Goal: Task Accomplishment & Management: Manage account settings

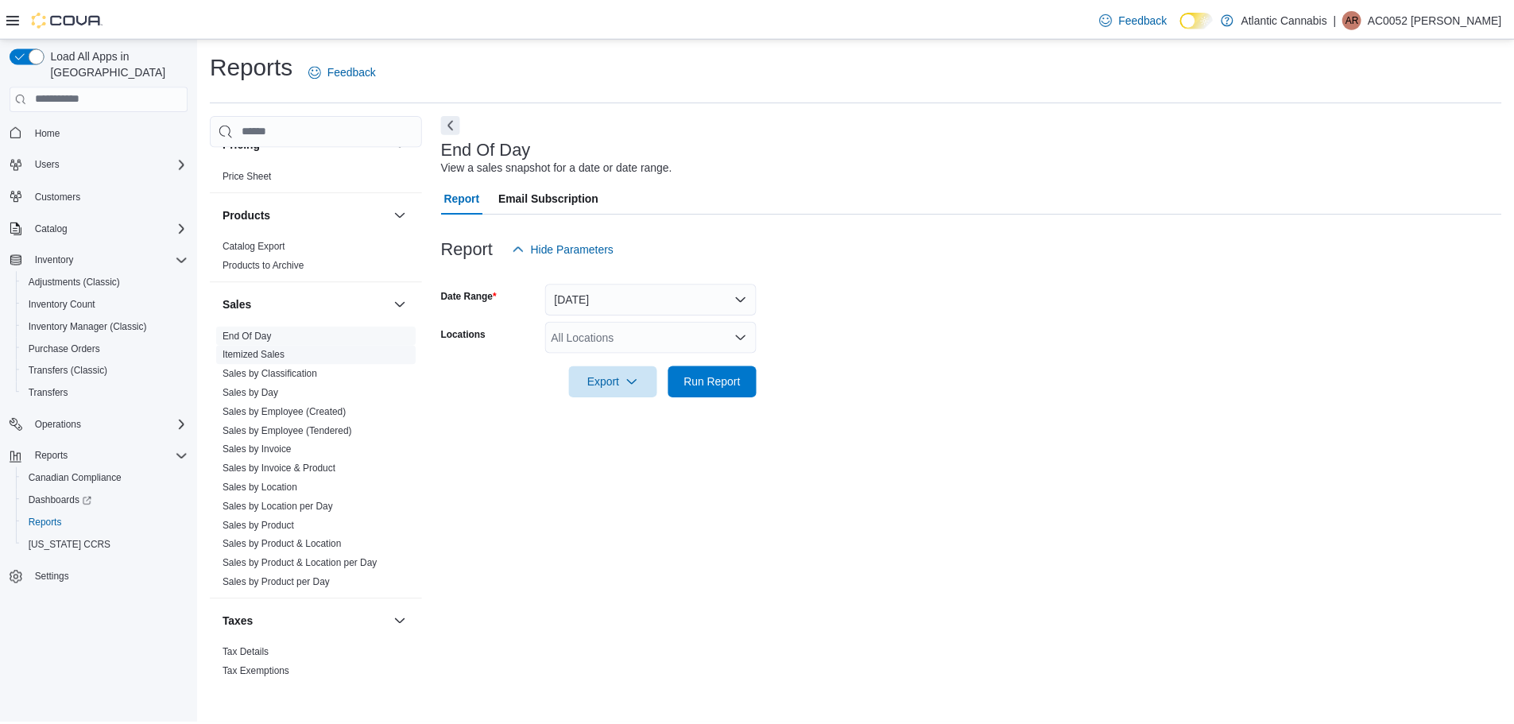
scroll to position [990, 0]
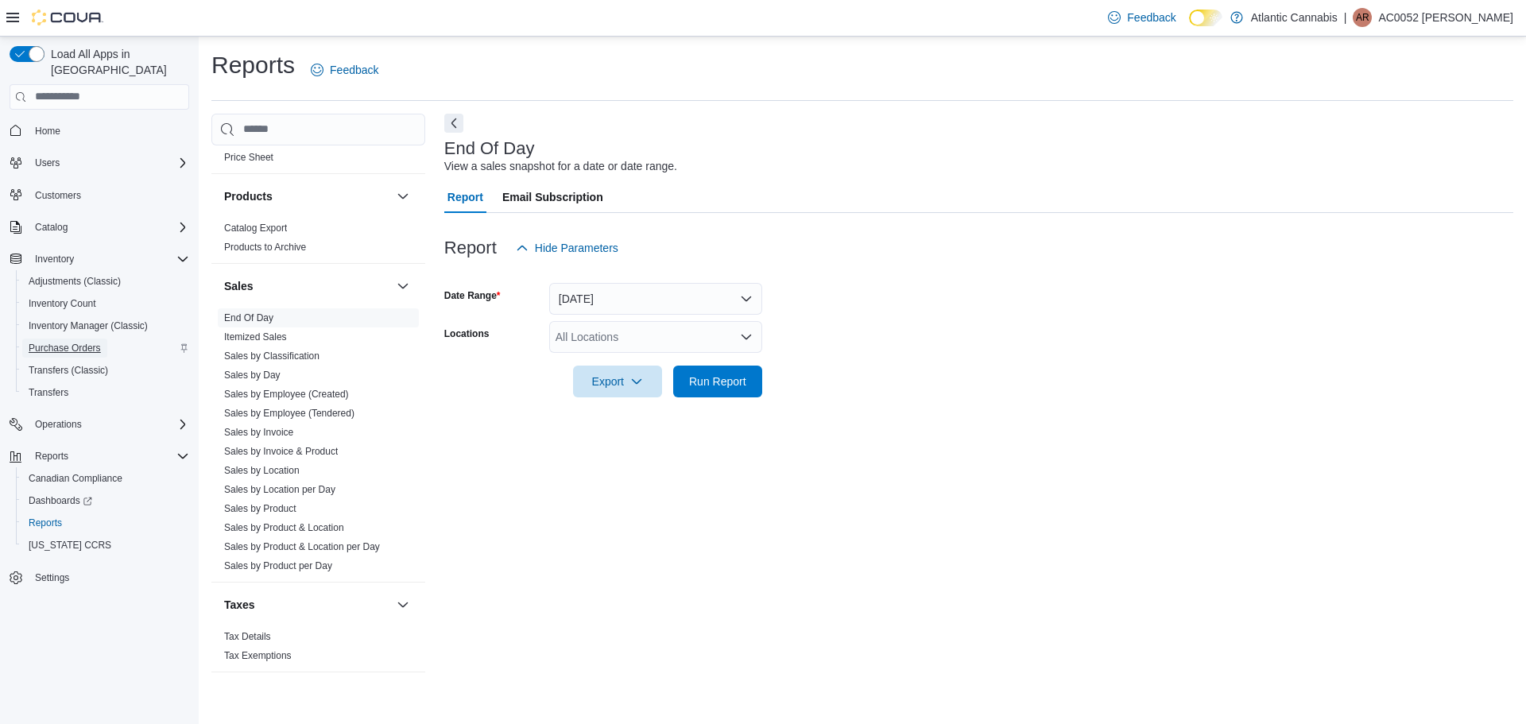
click at [67, 342] on span "Purchase Orders" at bounding box center [65, 348] width 72 height 13
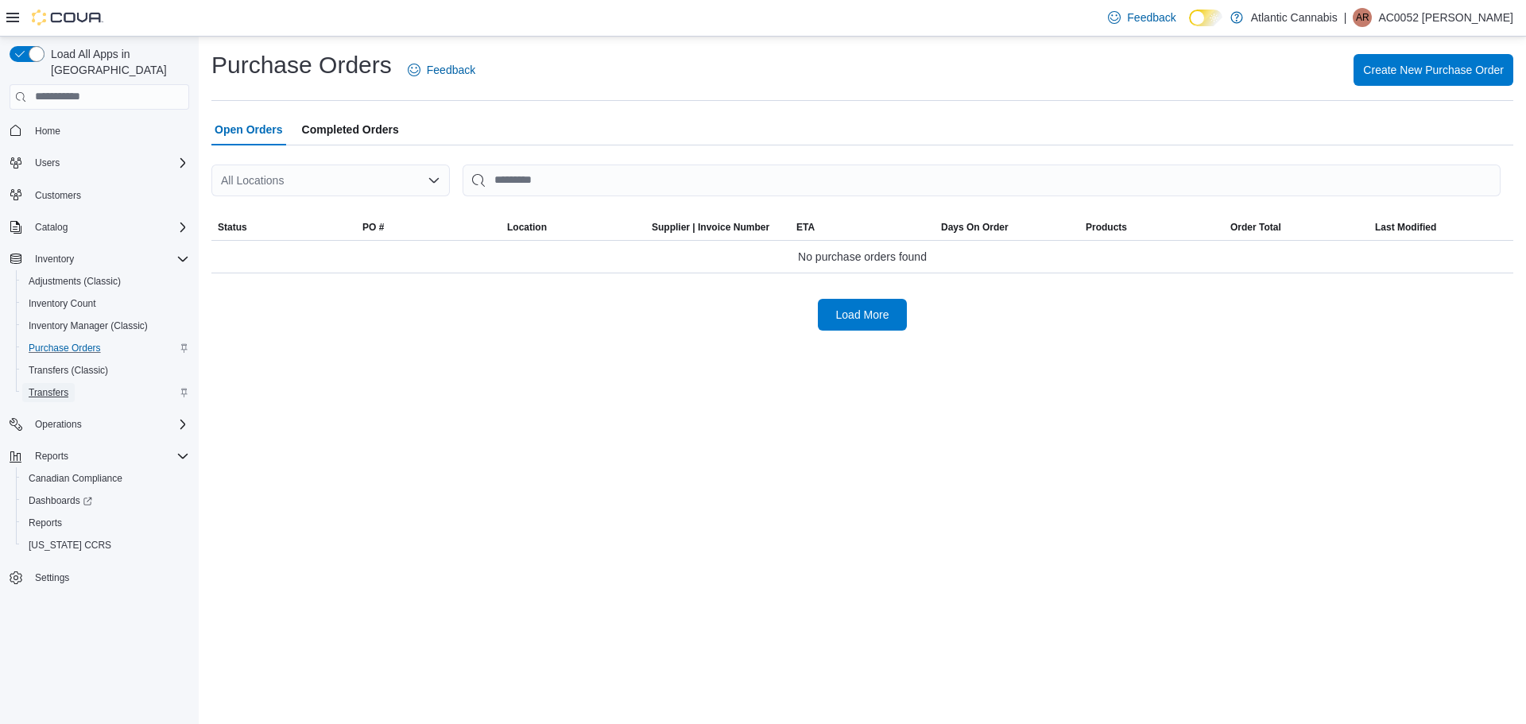
click at [61, 386] on span "Transfers" at bounding box center [49, 392] width 40 height 13
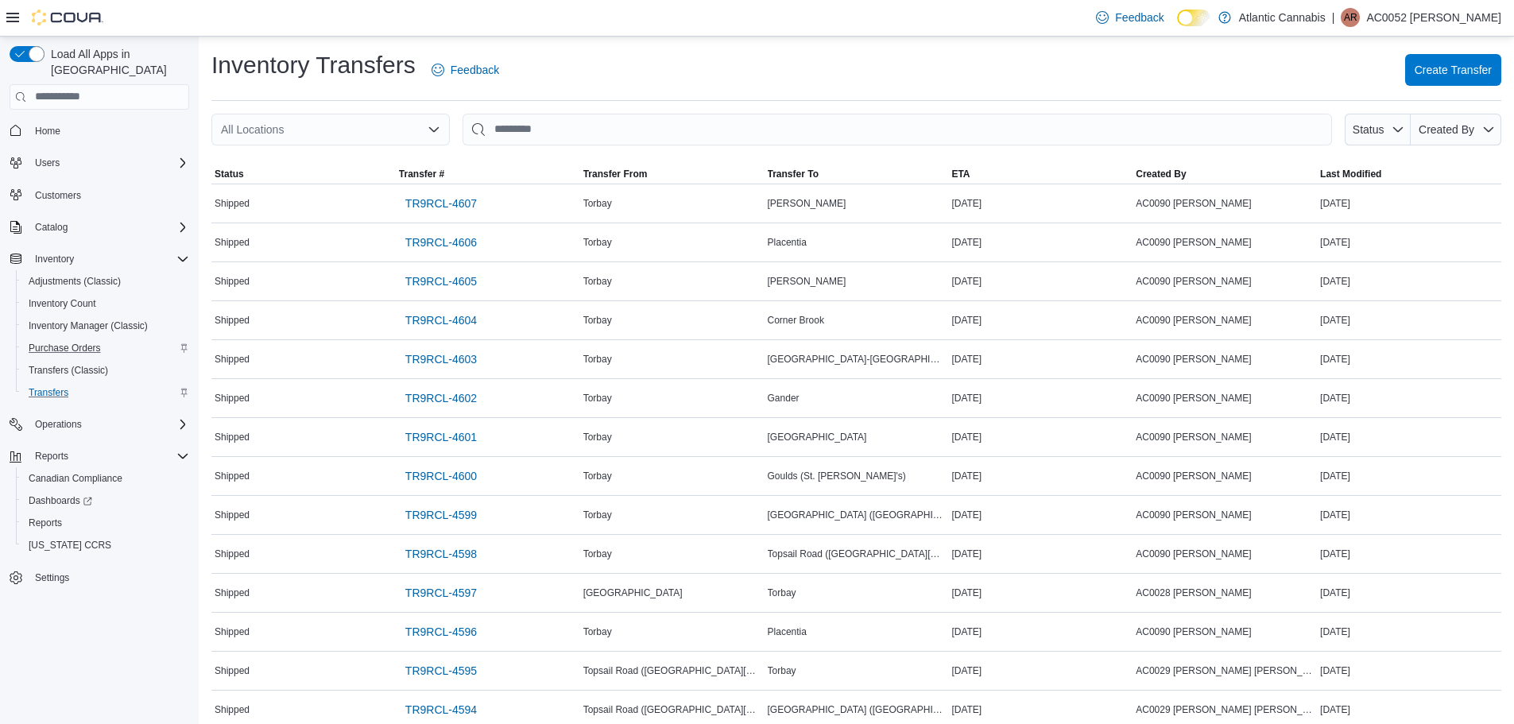
click at [370, 137] on div "All Locations" at bounding box center [330, 130] width 239 height 32
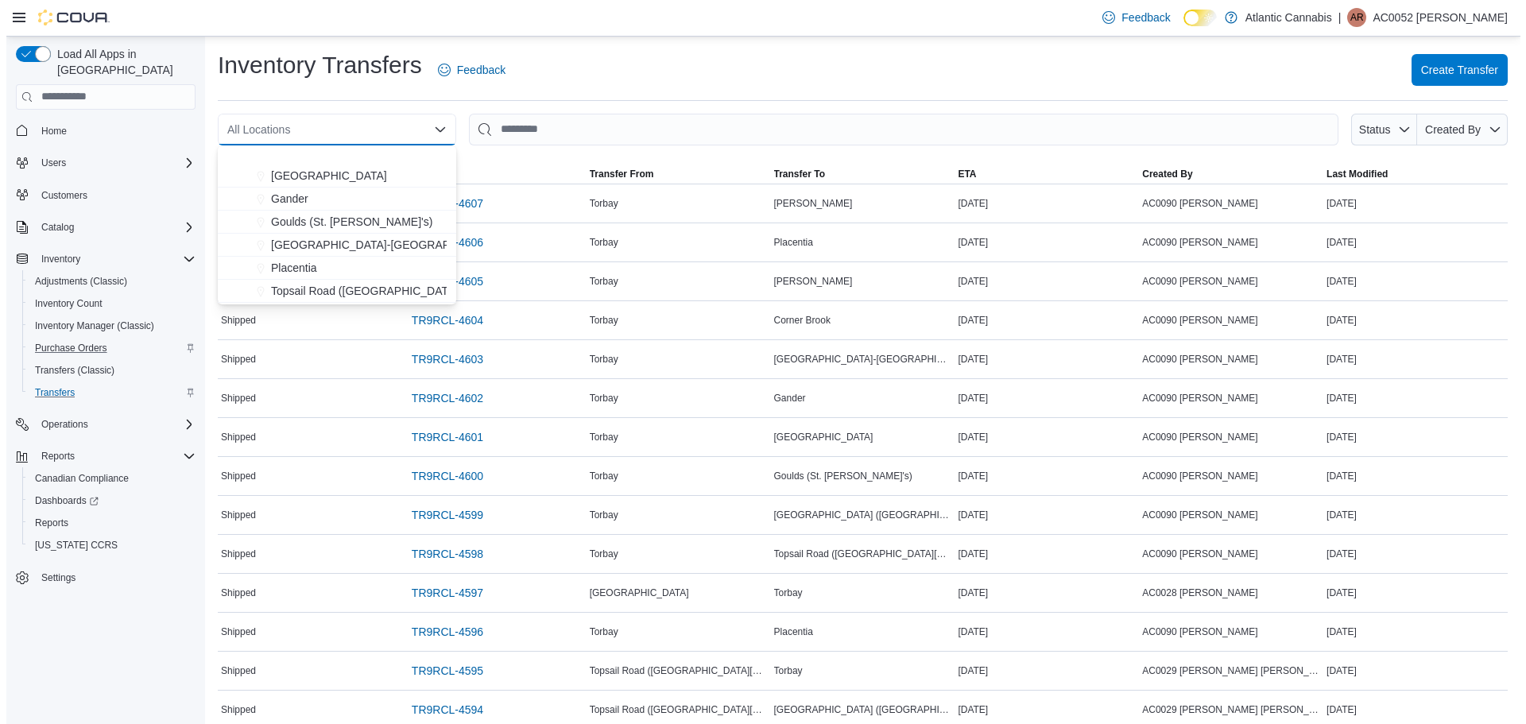
scroll to position [95, 0]
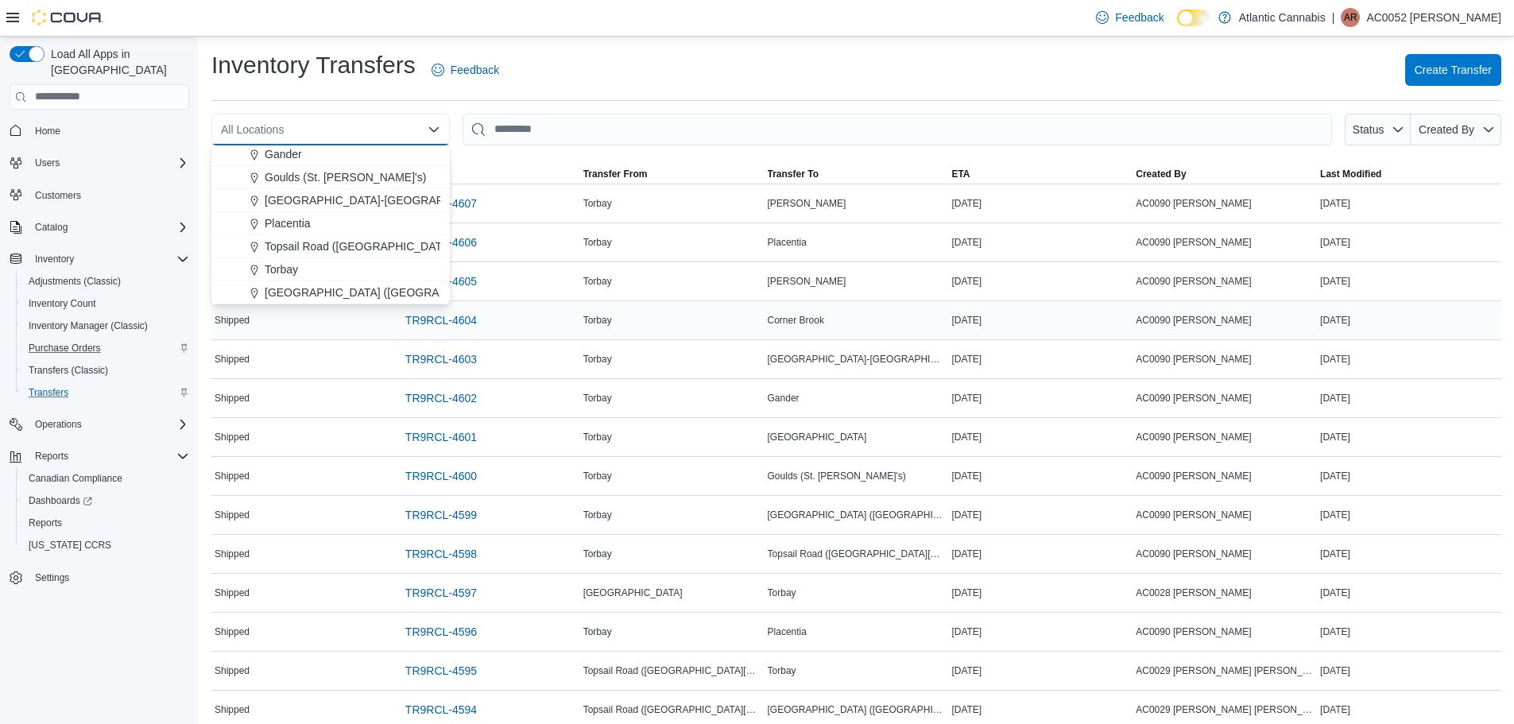
click at [288, 294] on span "[GEOGRAPHIC_DATA] ([GEOGRAPHIC_DATA][PERSON_NAME])" at bounding box center [432, 293] width 334 height 16
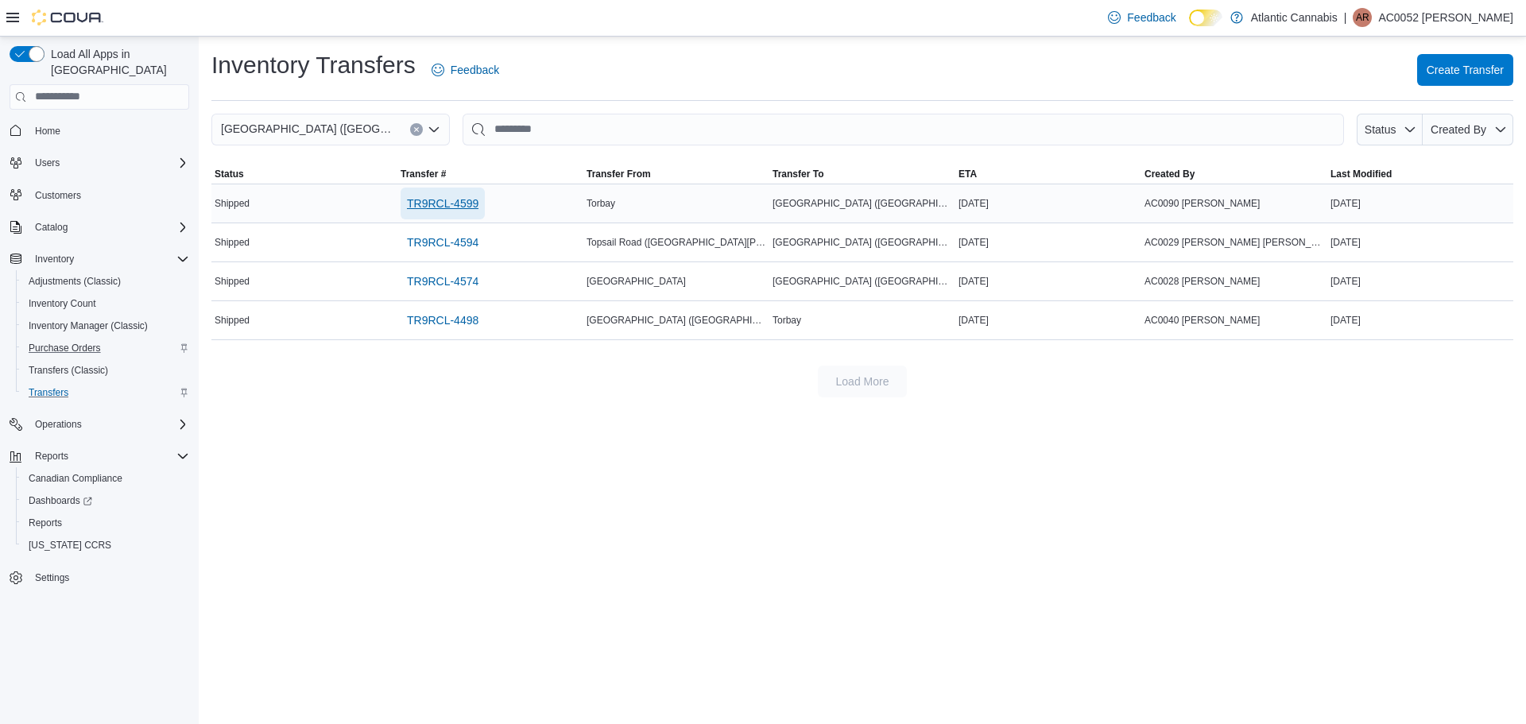
click at [427, 203] on span "TR9RCL-4599" at bounding box center [443, 204] width 72 height 16
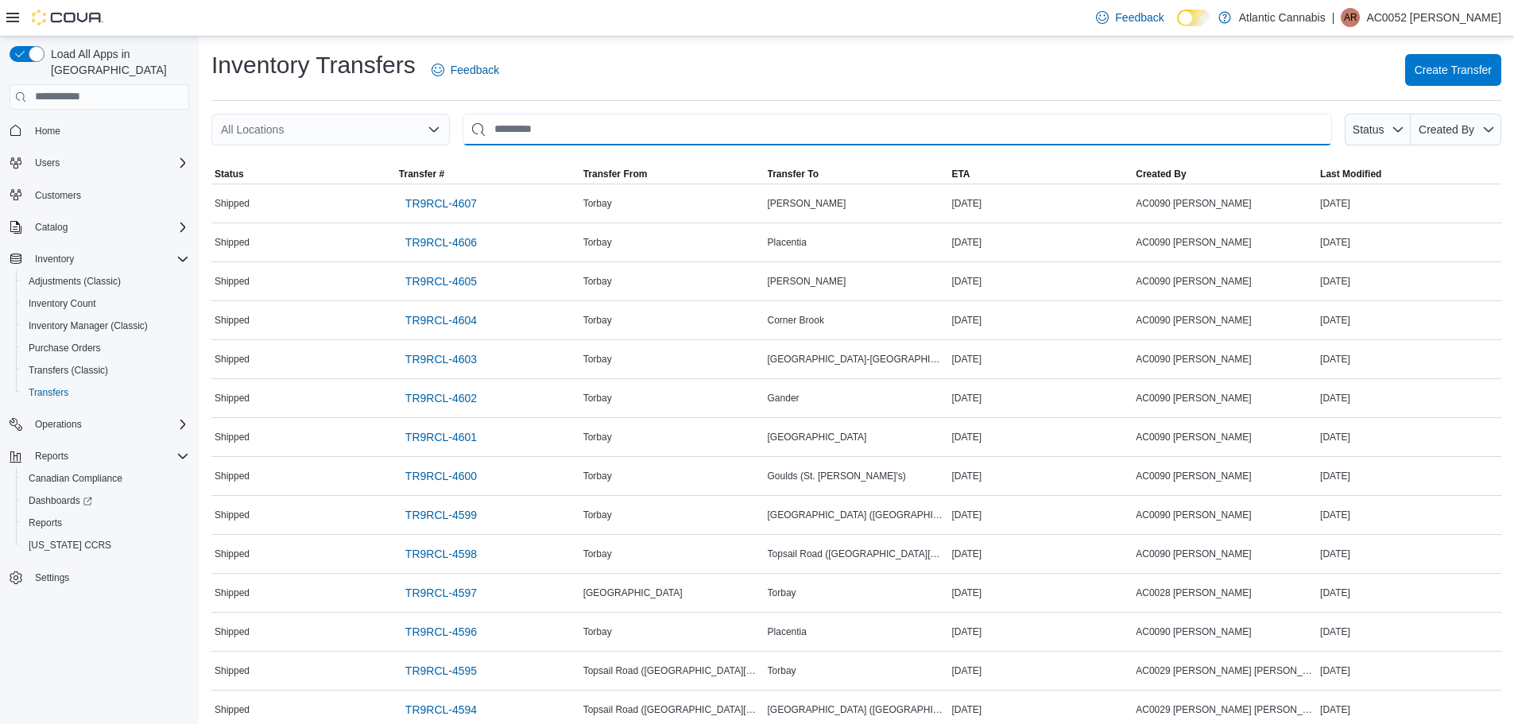
click at [539, 129] on input "This is a search bar. After typing your query, hit enter to filter the results …" at bounding box center [898, 130] width 870 height 32
click at [432, 118] on div "All Locations" at bounding box center [330, 130] width 239 height 32
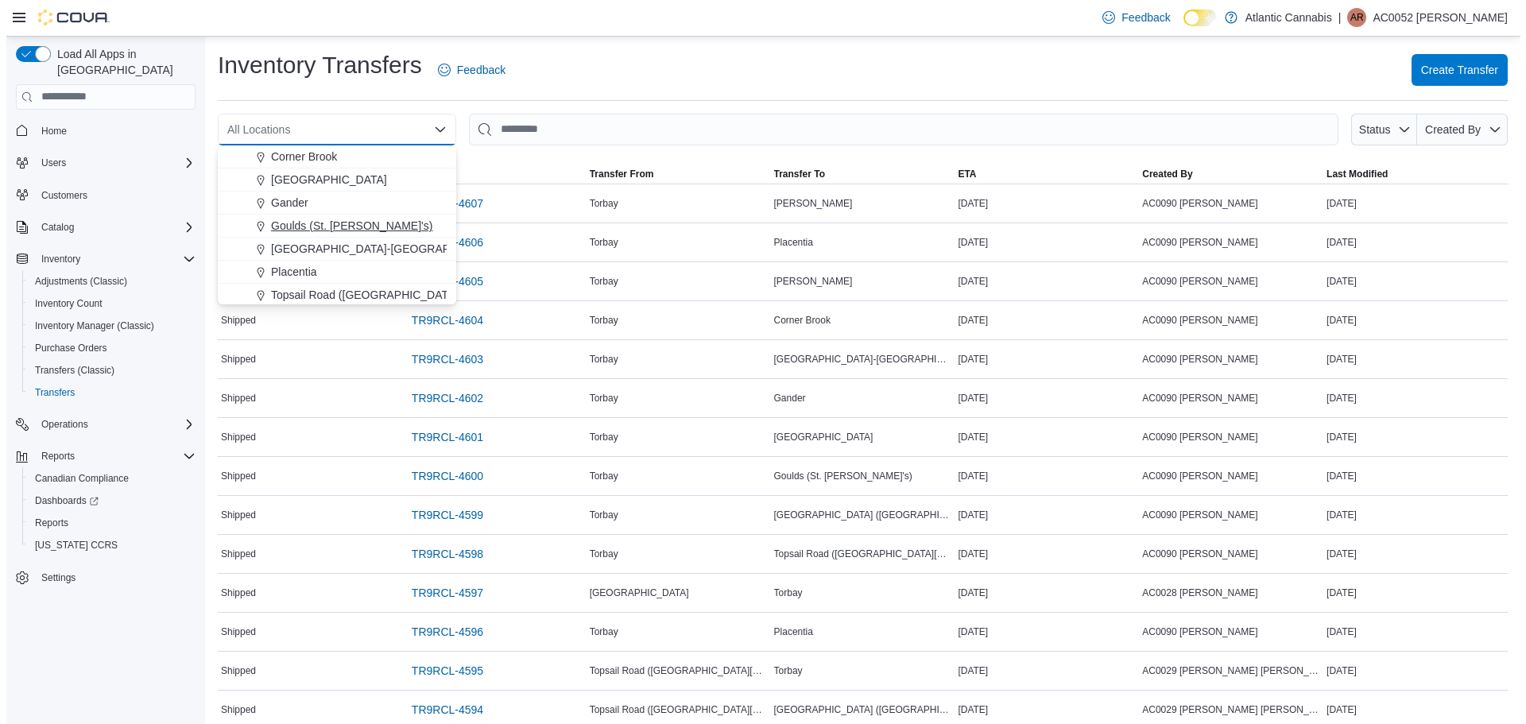
scroll to position [95, 0]
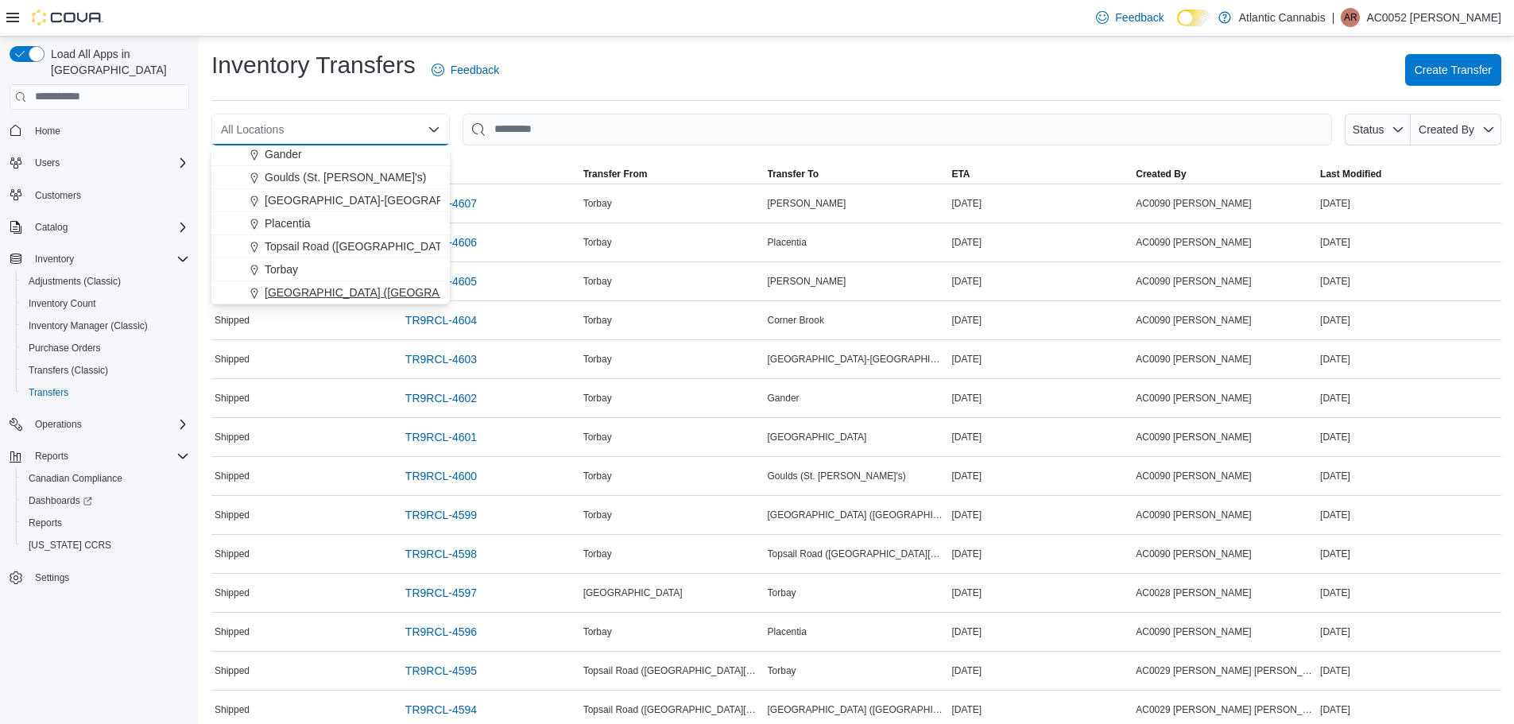
click at [329, 287] on span "[GEOGRAPHIC_DATA] ([GEOGRAPHIC_DATA][PERSON_NAME])" at bounding box center [432, 293] width 334 height 16
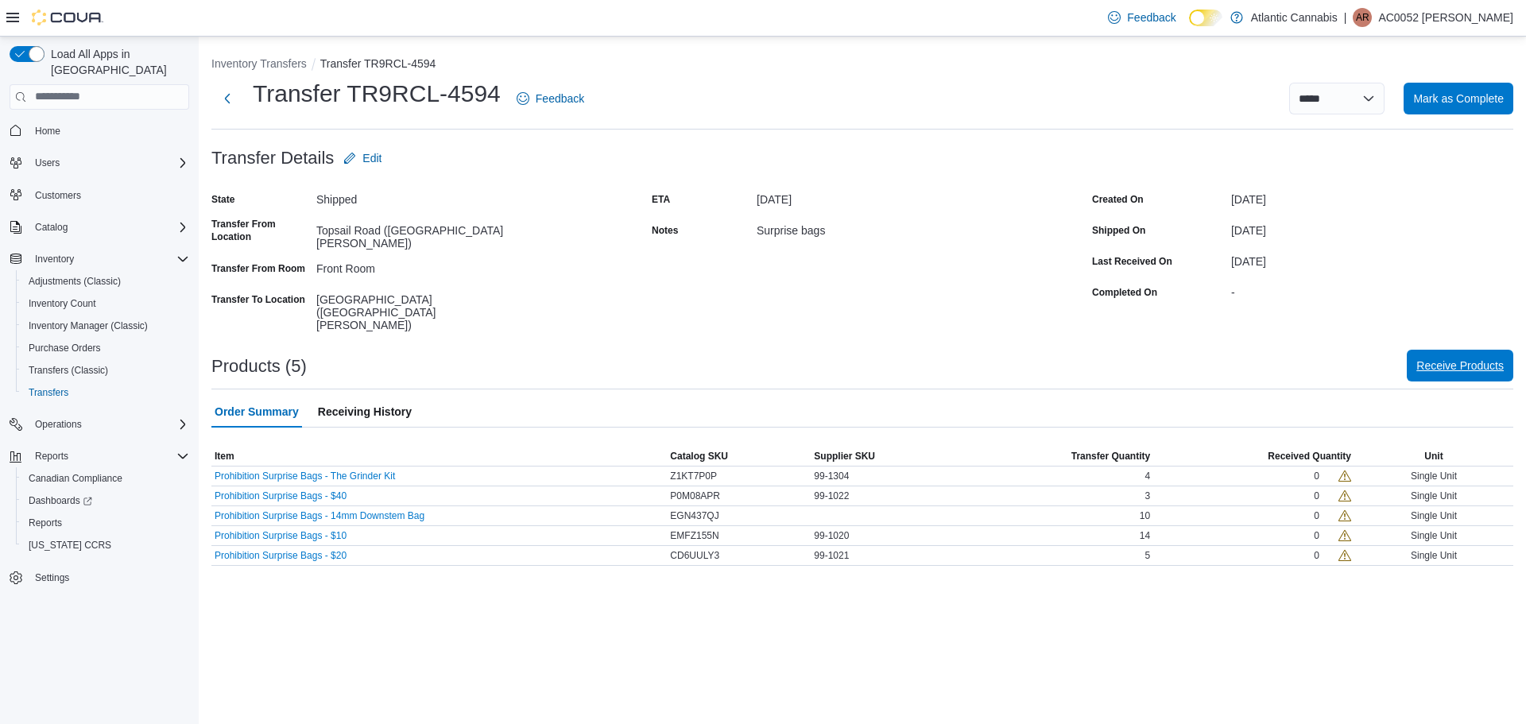
click at [1449, 358] on span "Receive Products" at bounding box center [1460, 366] width 87 height 16
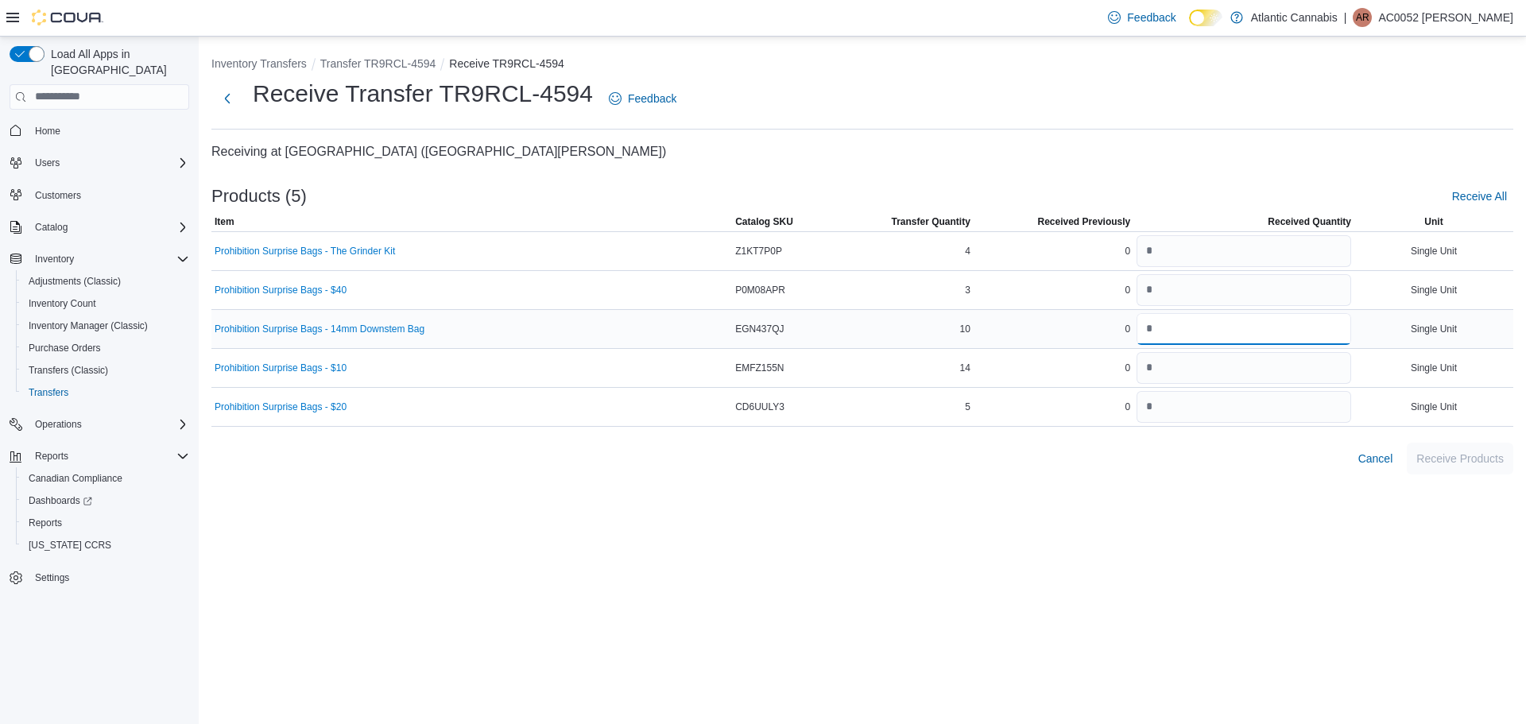
click at [1137, 330] on input "number" at bounding box center [1244, 329] width 215 height 32
type input "**"
click at [1138, 255] on input "number" at bounding box center [1244, 251] width 215 height 32
click at [1164, 249] on input "number" at bounding box center [1244, 251] width 215 height 32
type input "*"
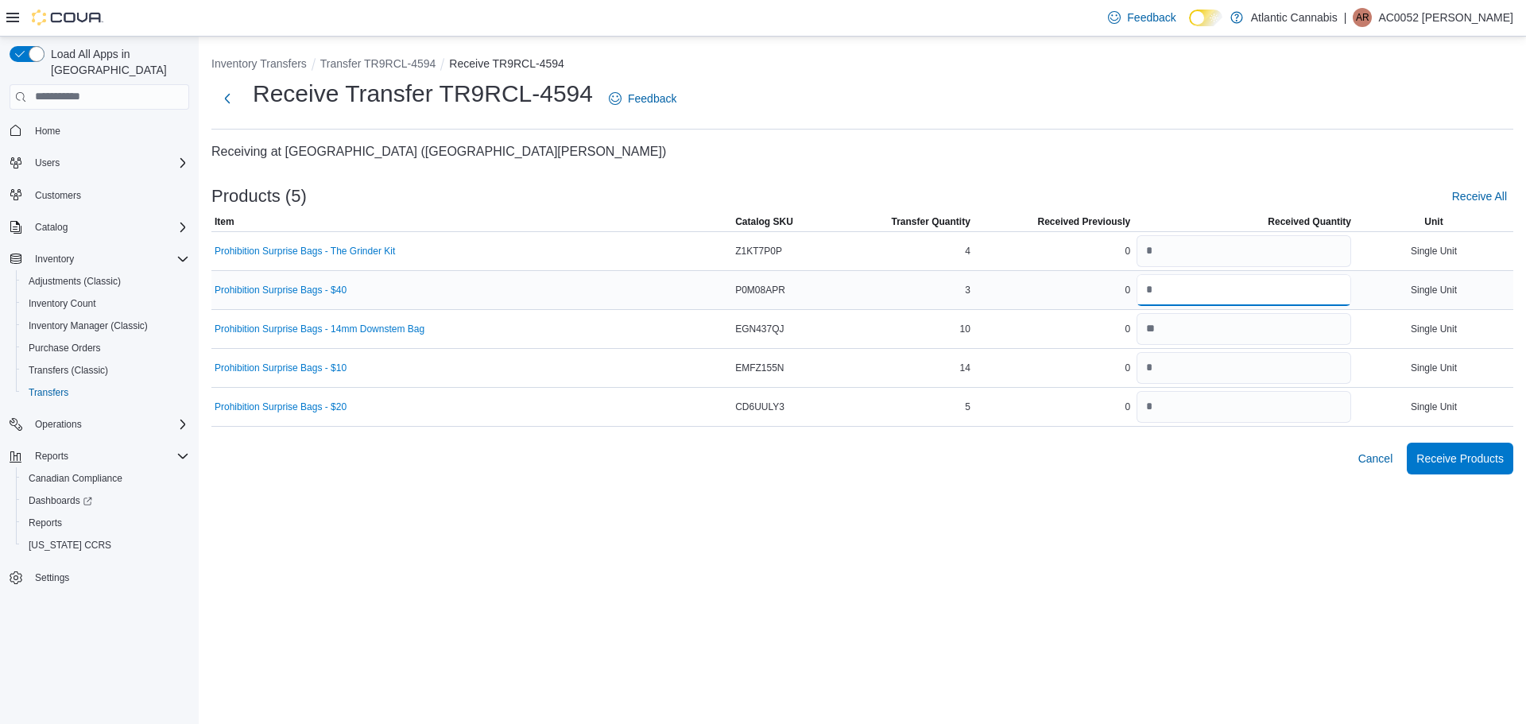
click at [1189, 291] on input "number" at bounding box center [1244, 290] width 215 height 32
type input "*"
click at [1208, 382] on input "number" at bounding box center [1244, 368] width 215 height 32
click at [1264, 402] on input "number" at bounding box center [1244, 407] width 215 height 32
type input "*"
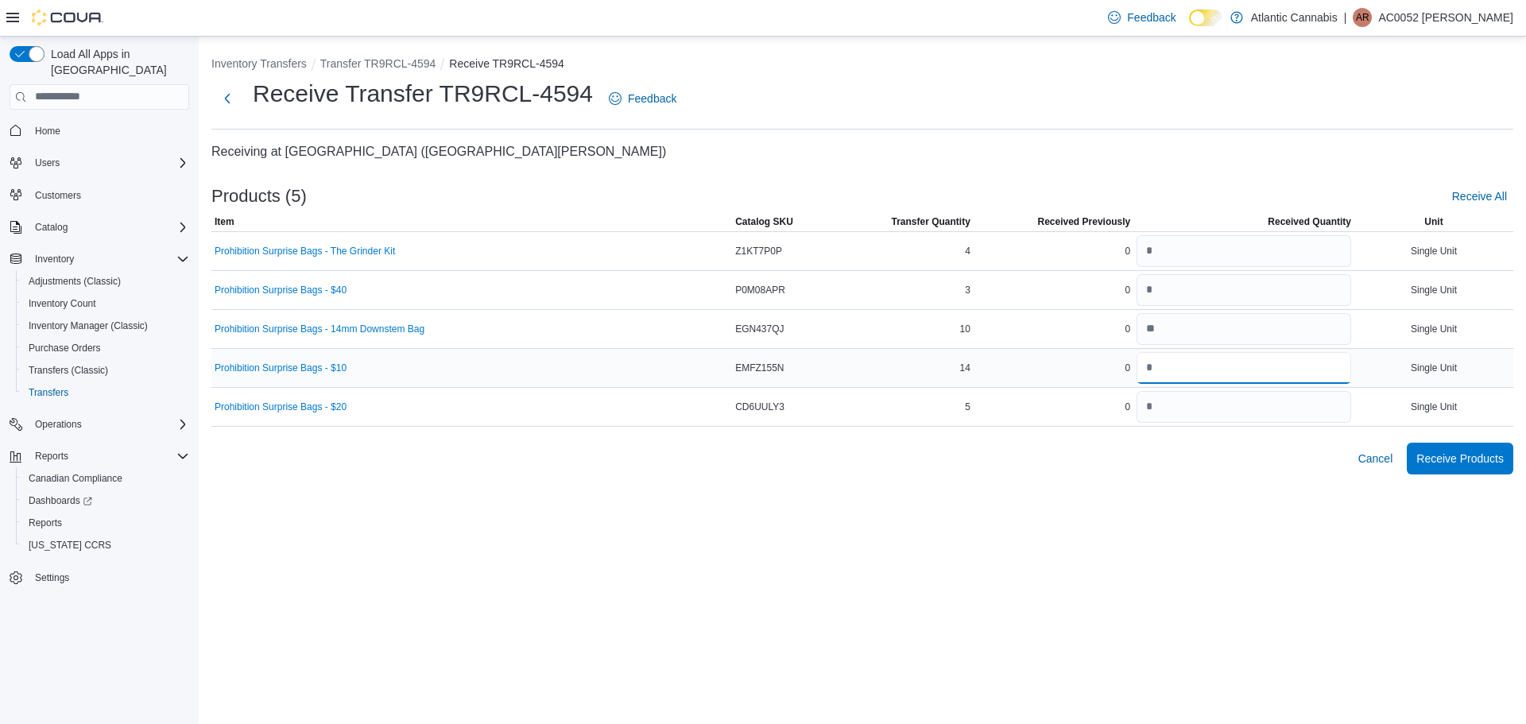
click at [1259, 367] on input "number" at bounding box center [1244, 368] width 215 height 32
type input "**"
click at [1464, 454] on span "Receive Products" at bounding box center [1460, 458] width 87 height 16
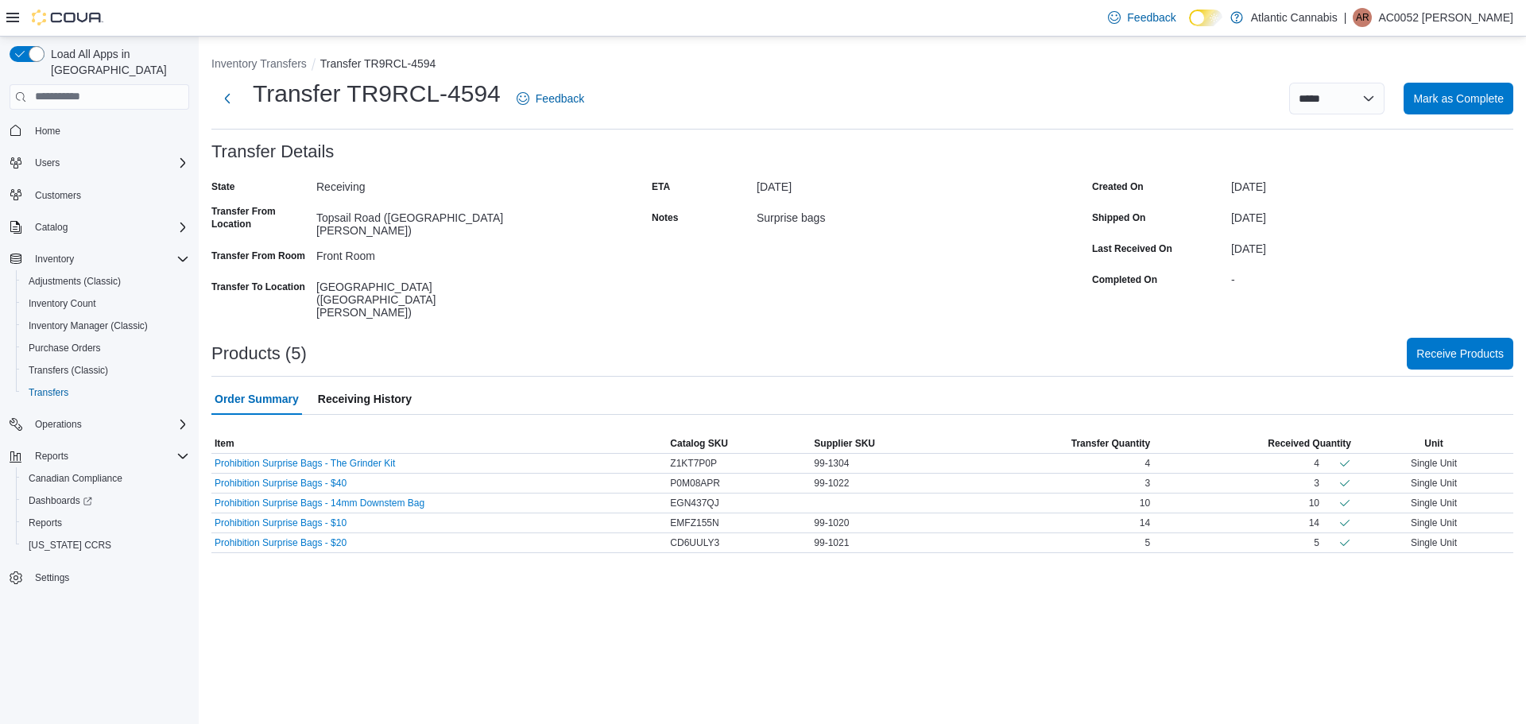
click at [1434, 215] on div "[DATE]" at bounding box center [1372, 214] width 282 height 19
click at [1446, 108] on span "Mark as Complete" at bounding box center [1459, 98] width 91 height 32
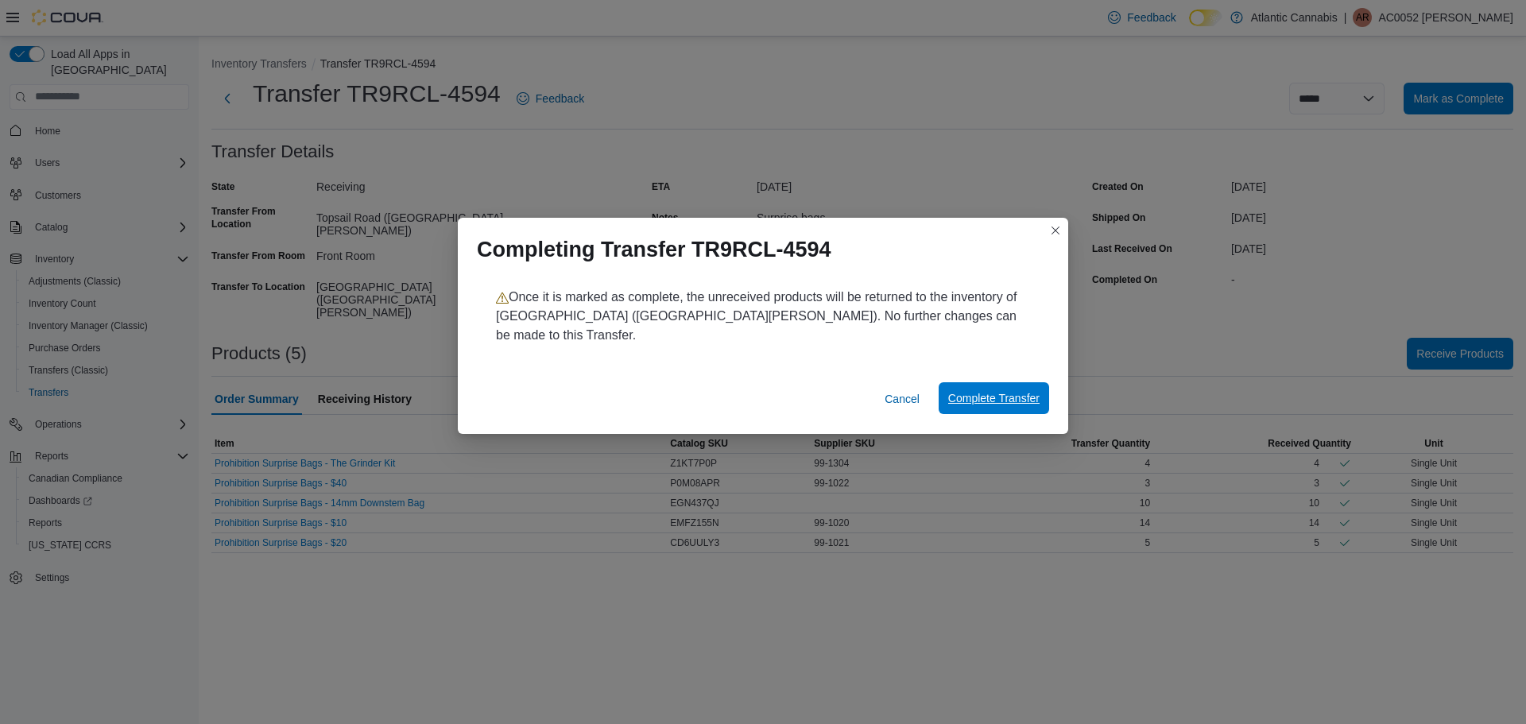
click at [1006, 392] on span "Complete Transfer" at bounding box center [993, 398] width 91 height 16
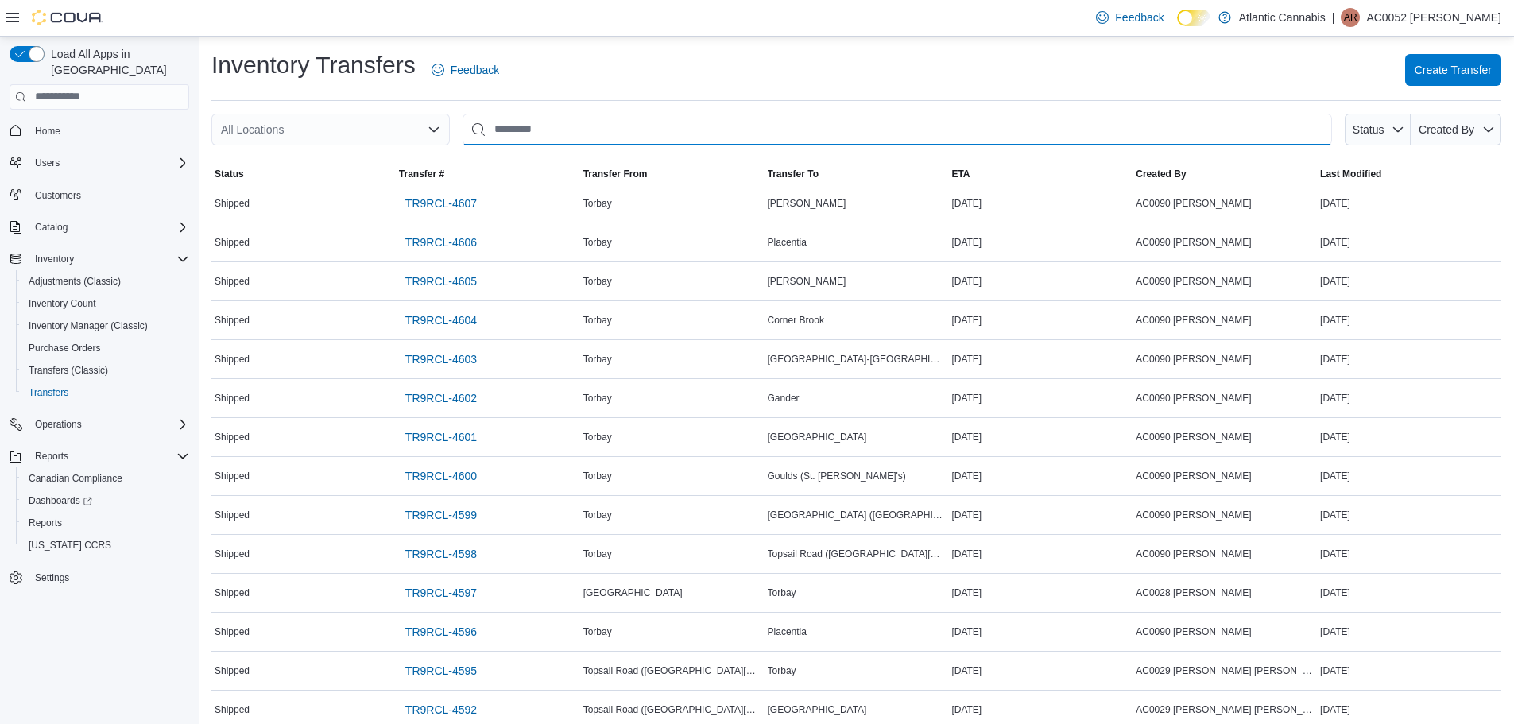
click at [754, 125] on input "This is a search bar. After typing your query, hit enter to filter the results …" at bounding box center [898, 130] width 870 height 32
click at [342, 116] on div "All Locations" at bounding box center [330, 130] width 239 height 32
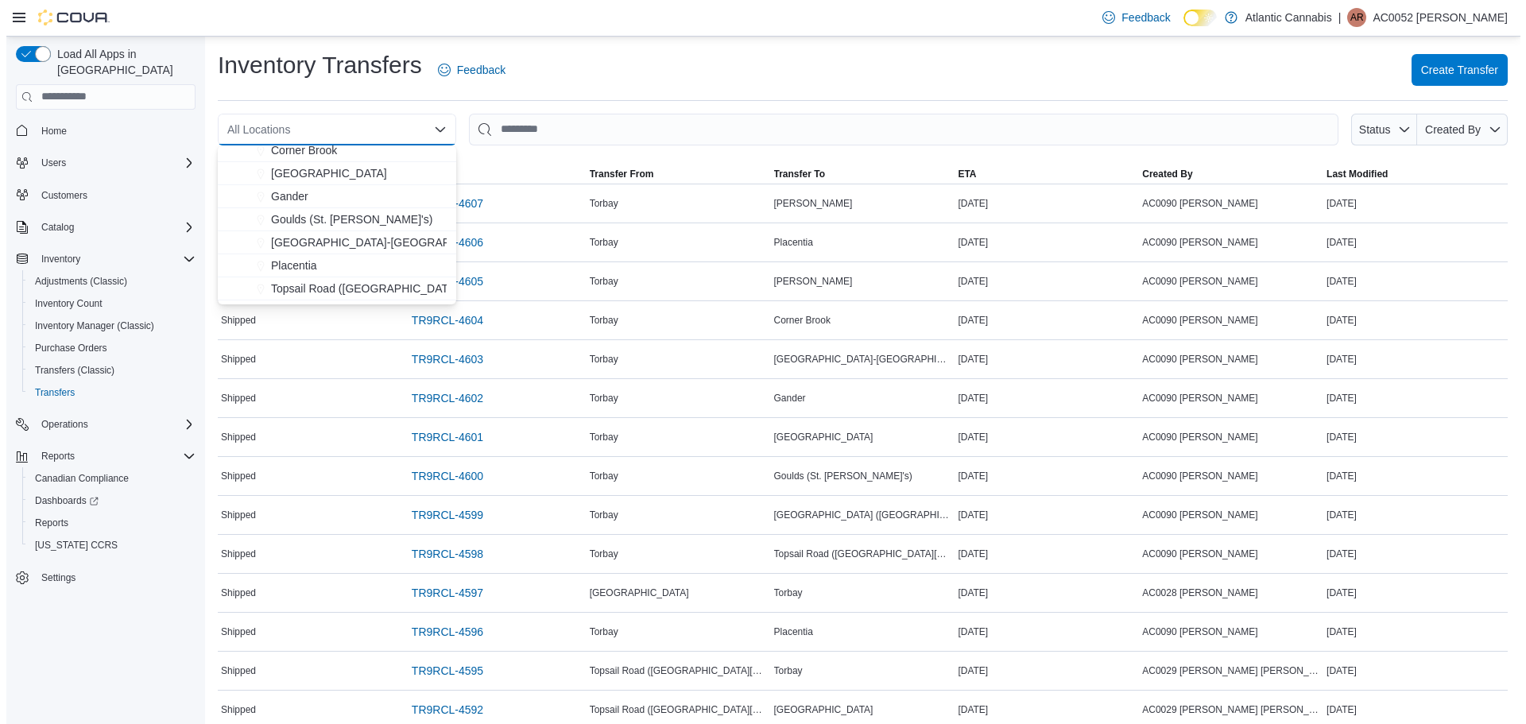
scroll to position [95, 0]
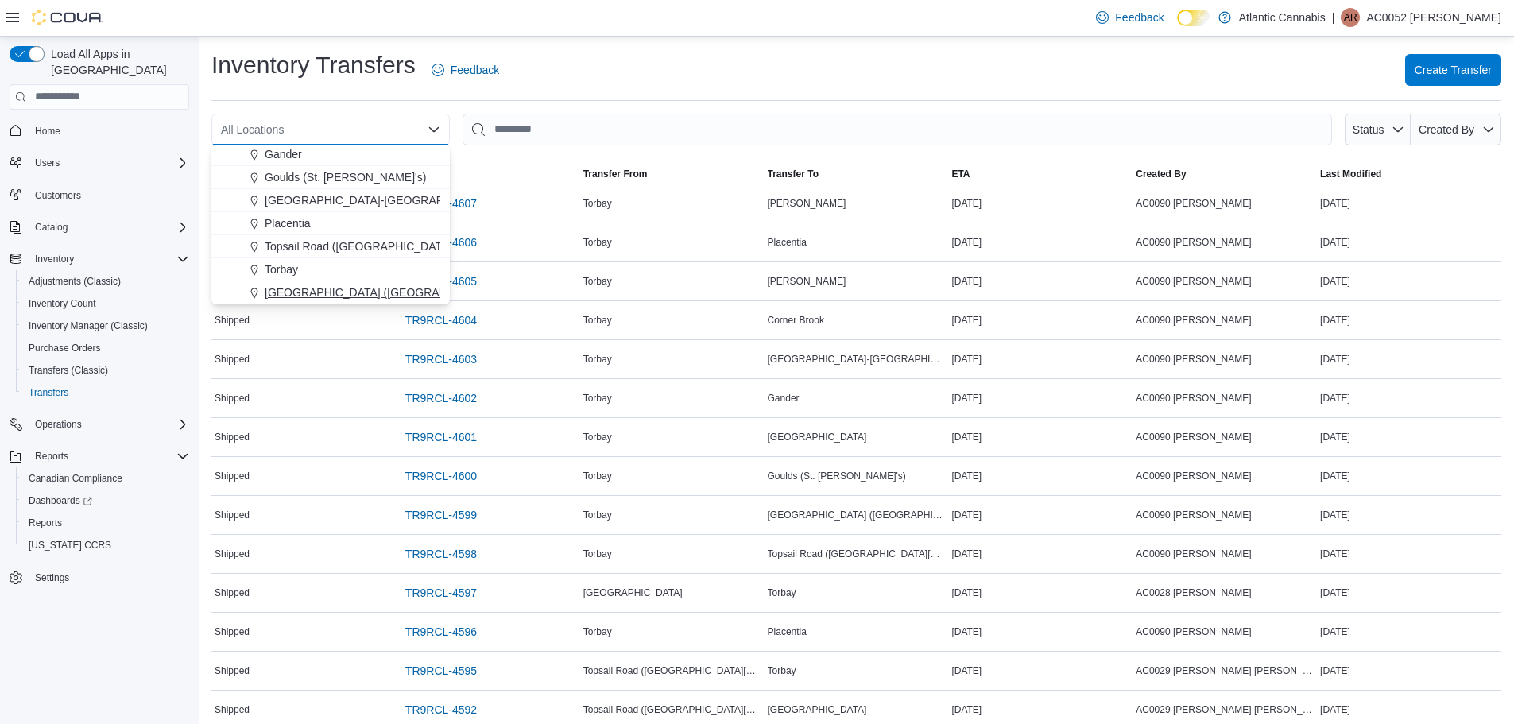
click at [315, 285] on span "[GEOGRAPHIC_DATA] ([GEOGRAPHIC_DATA][PERSON_NAME])" at bounding box center [432, 293] width 334 height 16
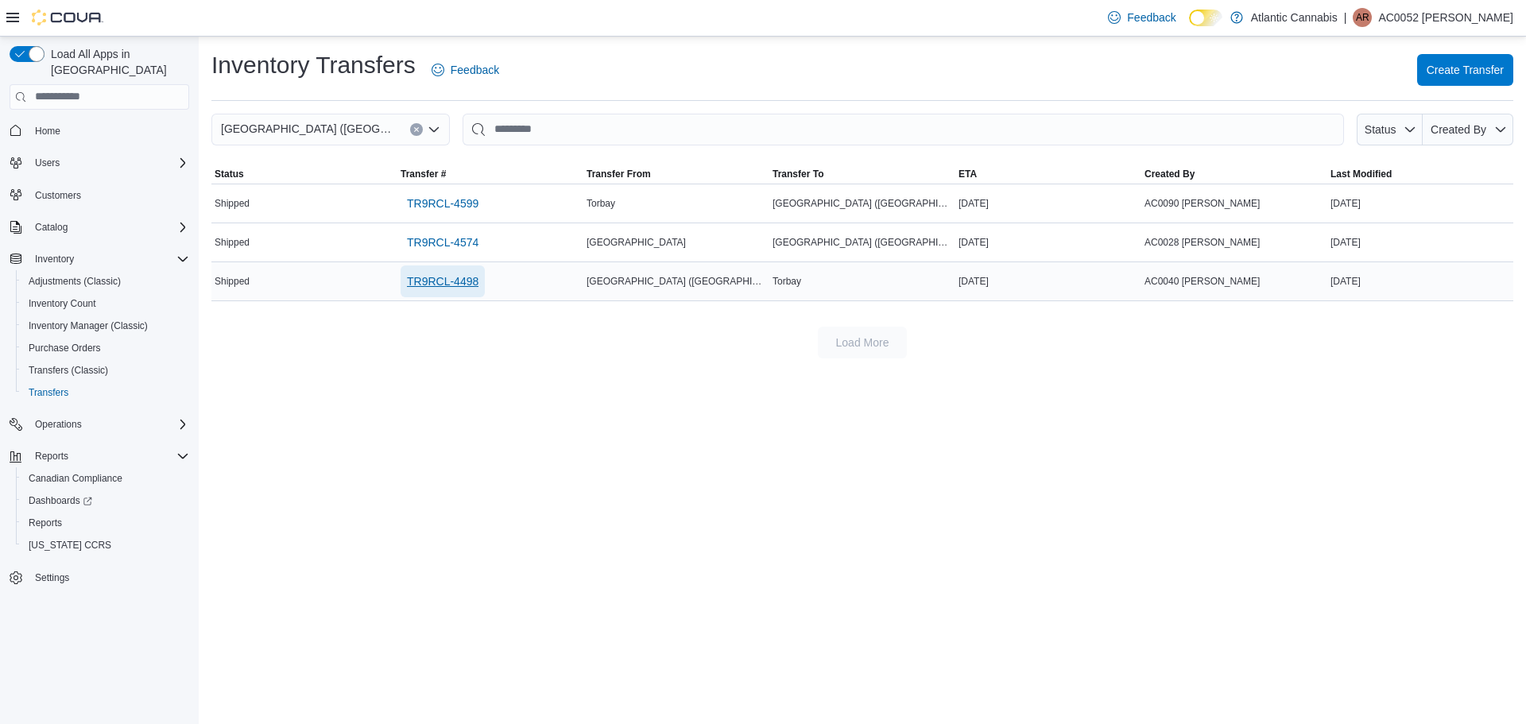
click at [460, 285] on span "TR9RCL-4498" at bounding box center [443, 281] width 72 height 16
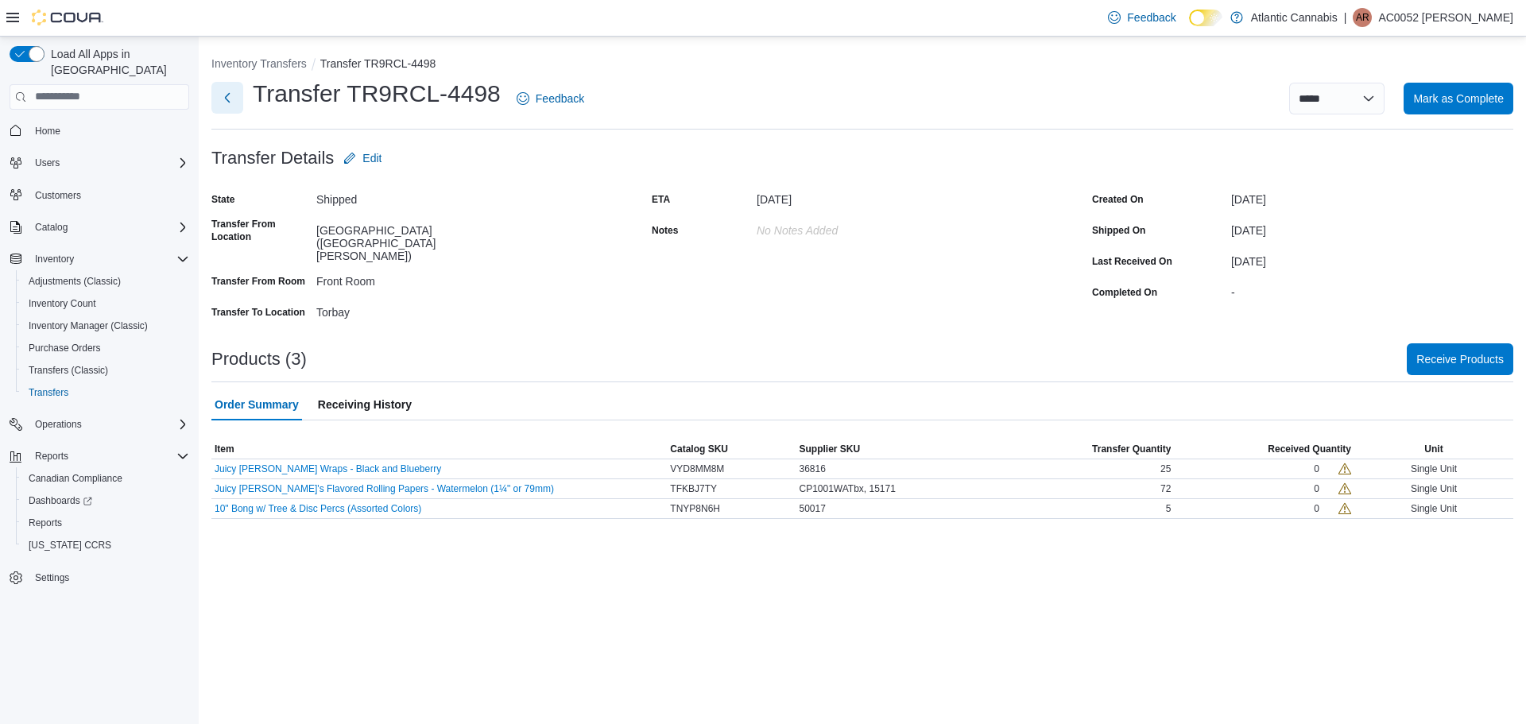
click at [231, 85] on button "Next" at bounding box center [227, 98] width 32 height 32
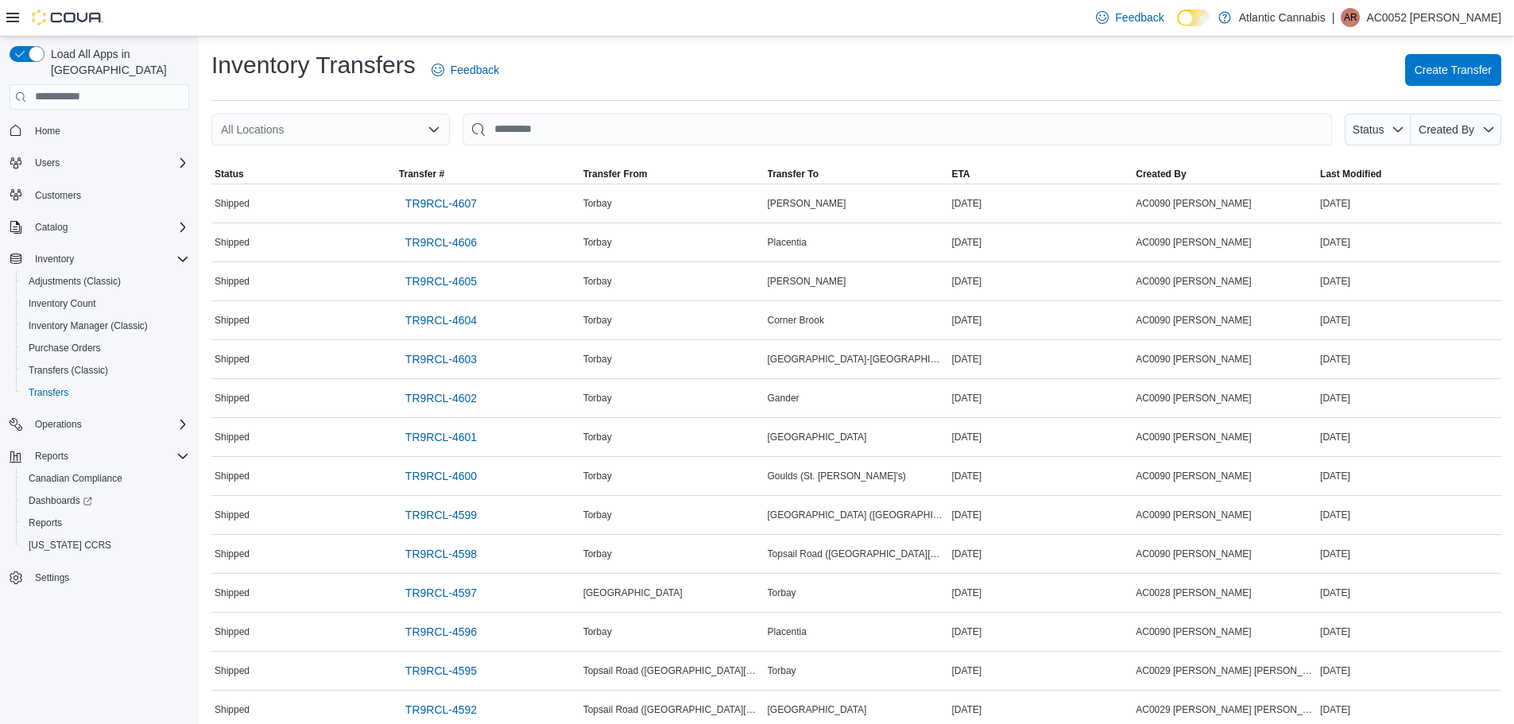
click at [379, 125] on div "All Locations" at bounding box center [330, 130] width 239 height 32
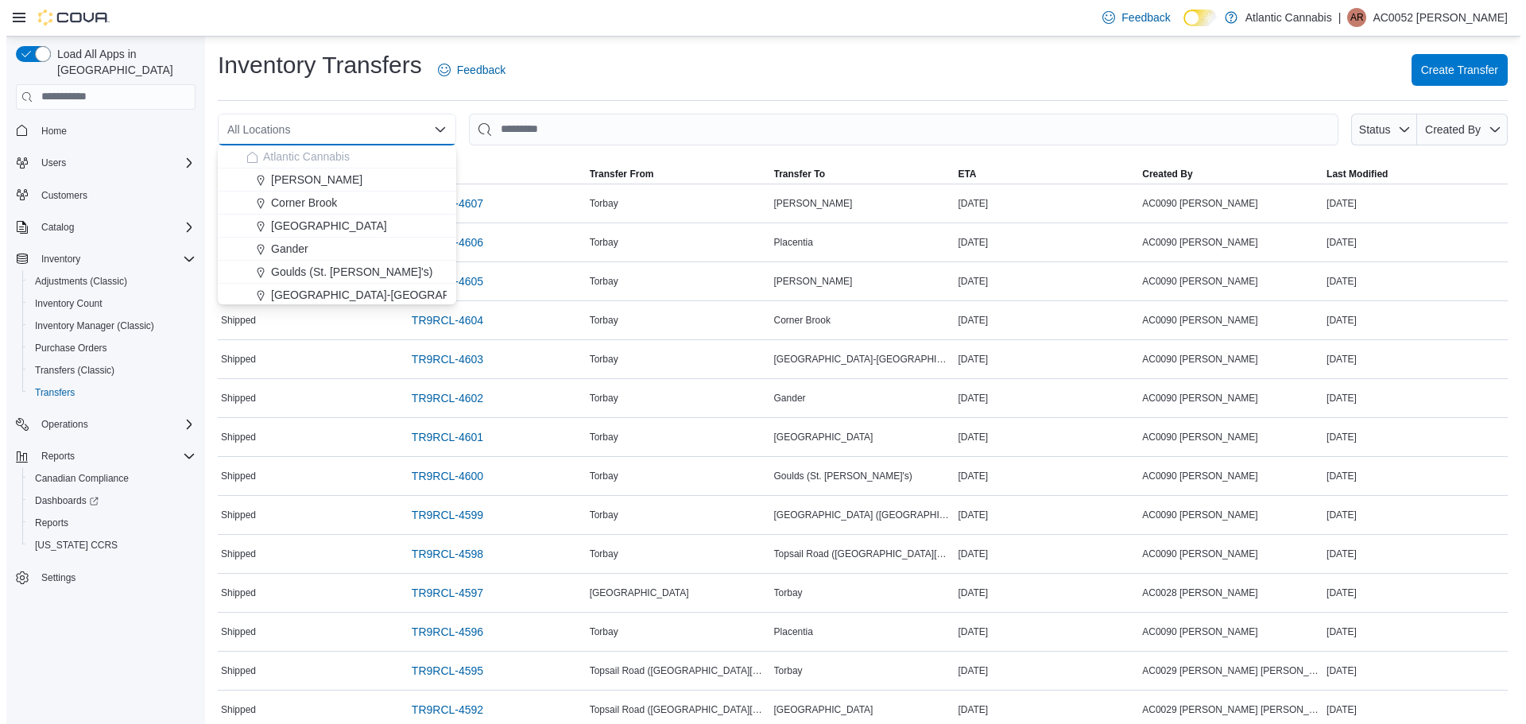
scroll to position [95, 0]
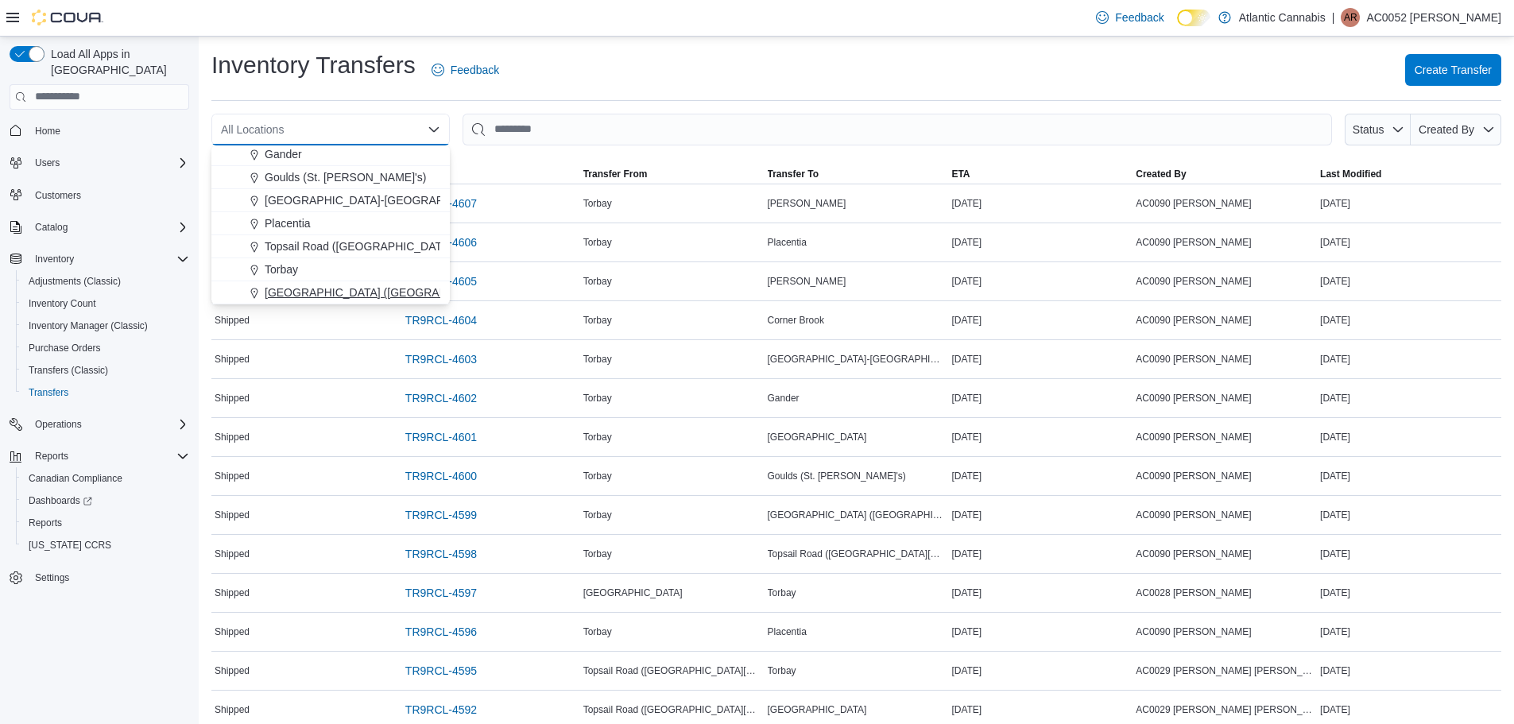
click at [322, 287] on span "[GEOGRAPHIC_DATA] ([GEOGRAPHIC_DATA][PERSON_NAME])" at bounding box center [432, 293] width 334 height 16
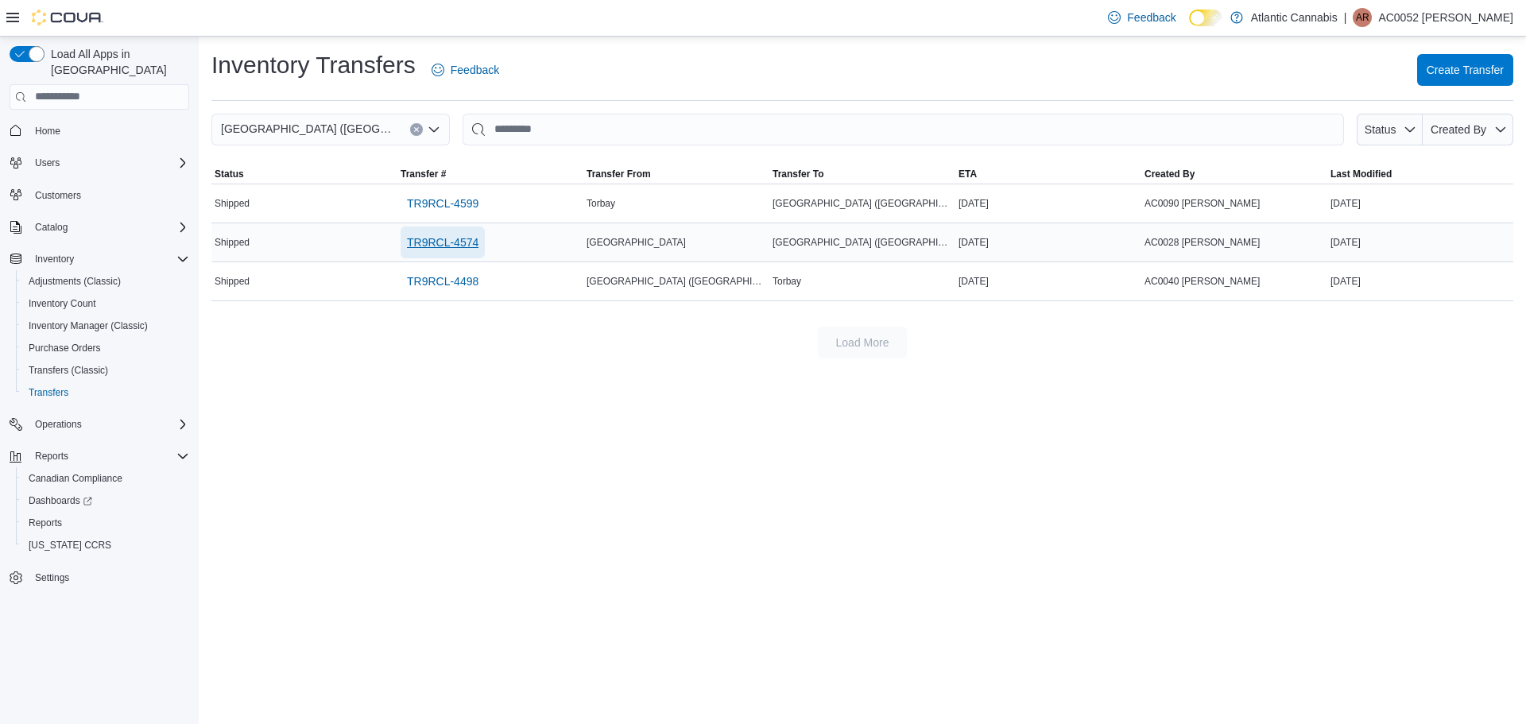
click at [445, 242] on span "TR9RCL-4574" at bounding box center [443, 243] width 72 height 16
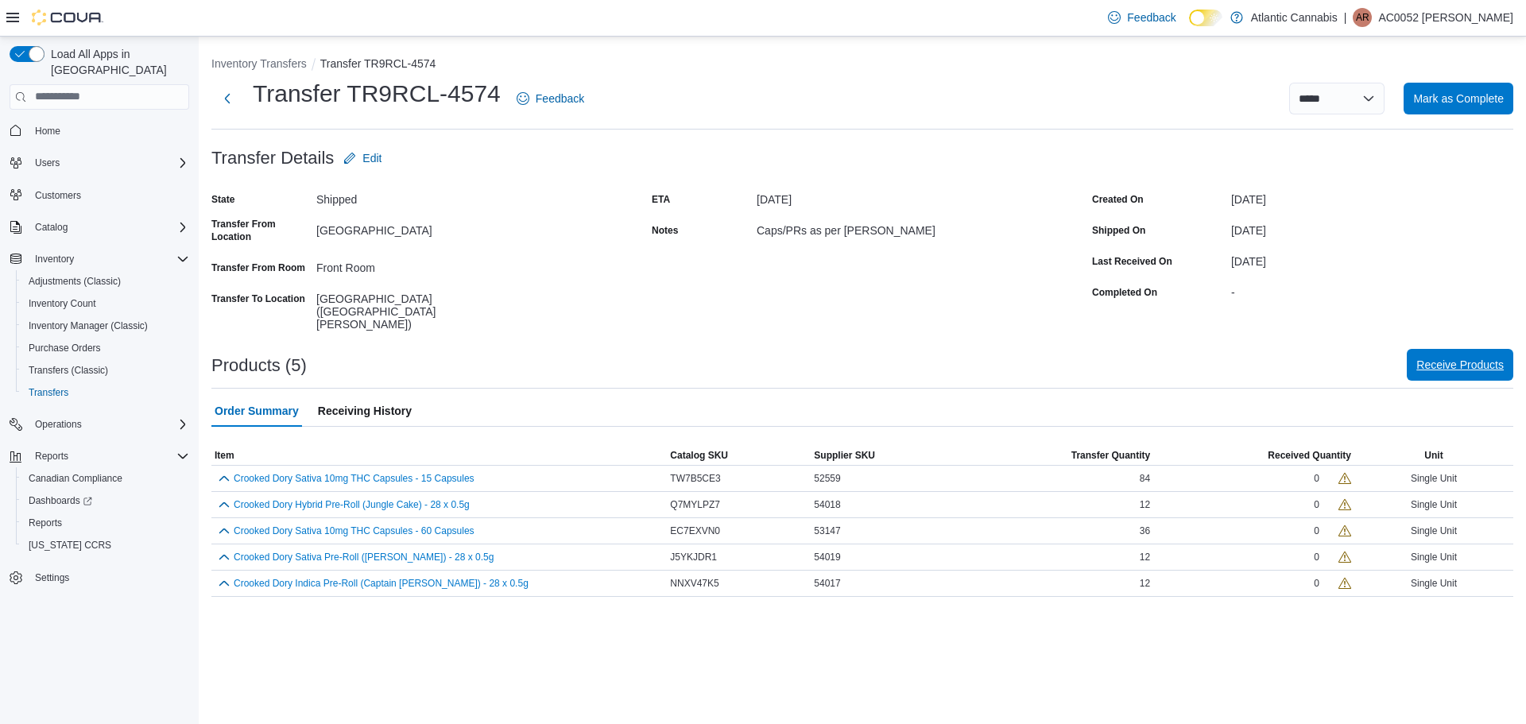
click at [1439, 349] on span "Receive Products" at bounding box center [1460, 365] width 87 height 32
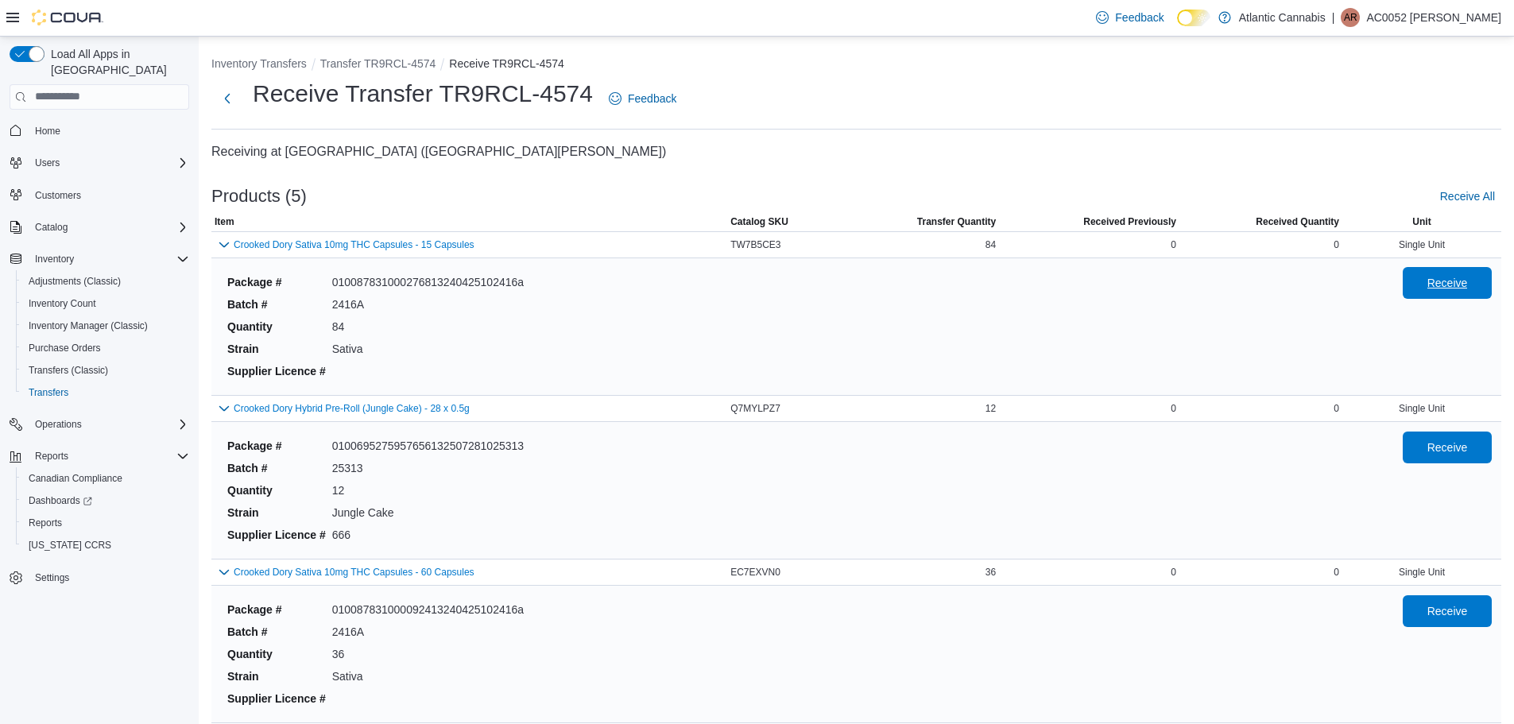
click at [1464, 288] on span "Receive" at bounding box center [1448, 283] width 41 height 16
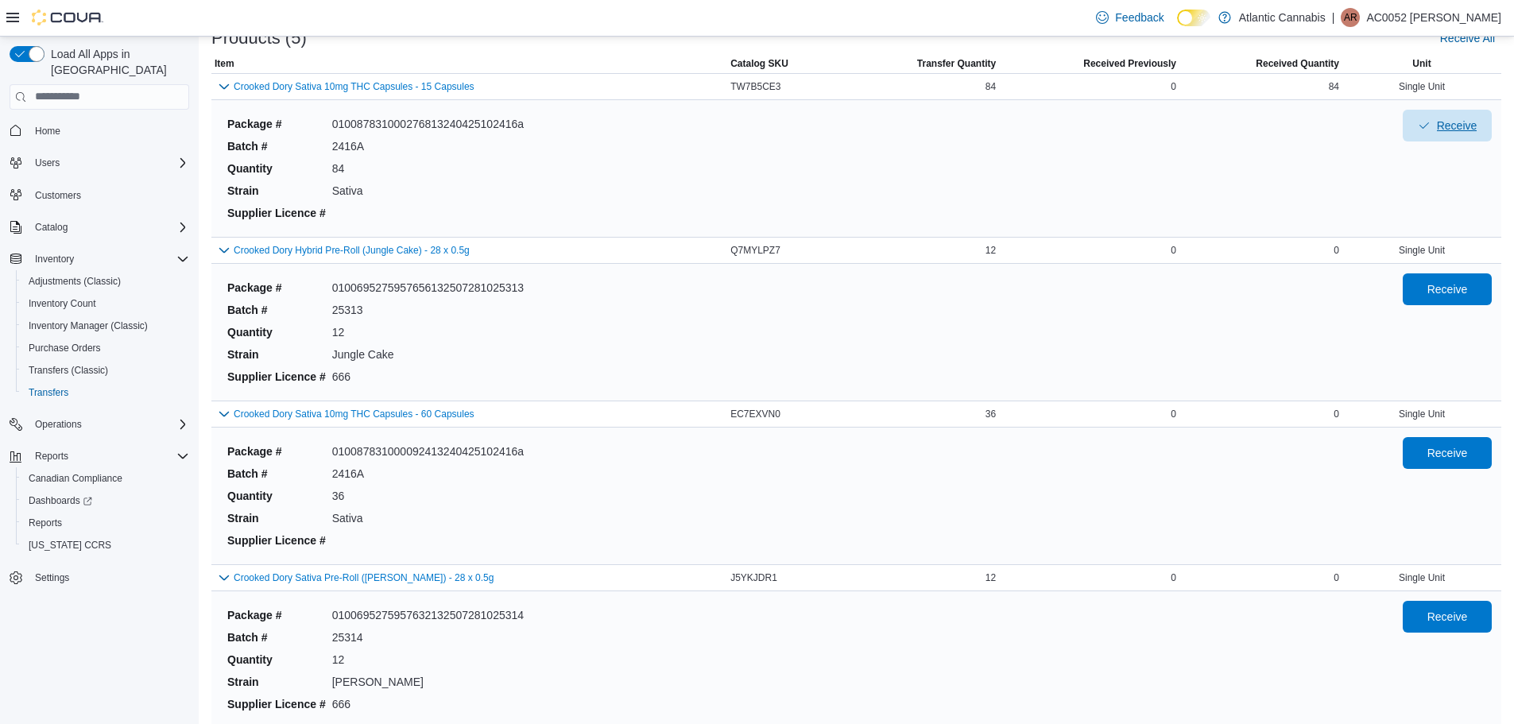
scroll to position [159, 0]
click at [1443, 460] on span "Receive" at bounding box center [1448, 452] width 70 height 32
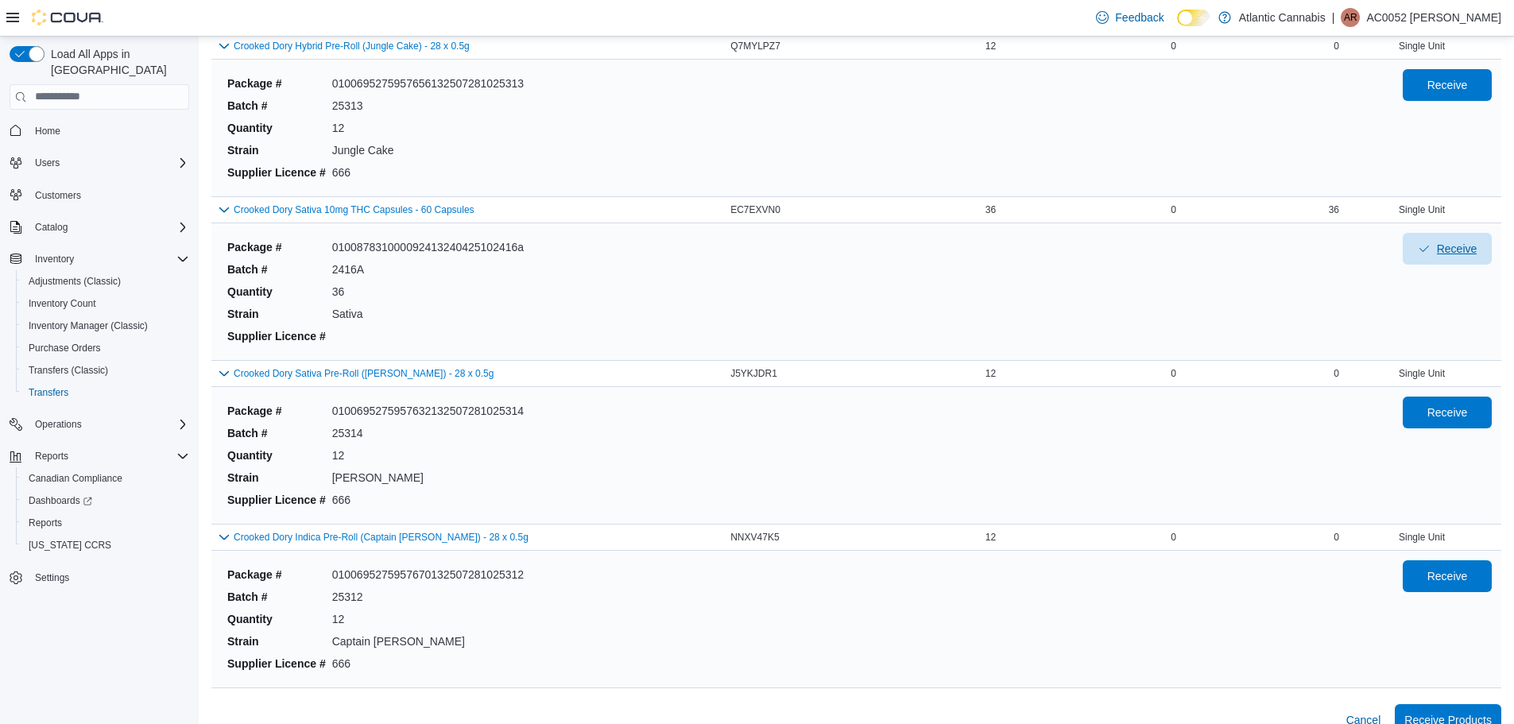
scroll to position [387, 0]
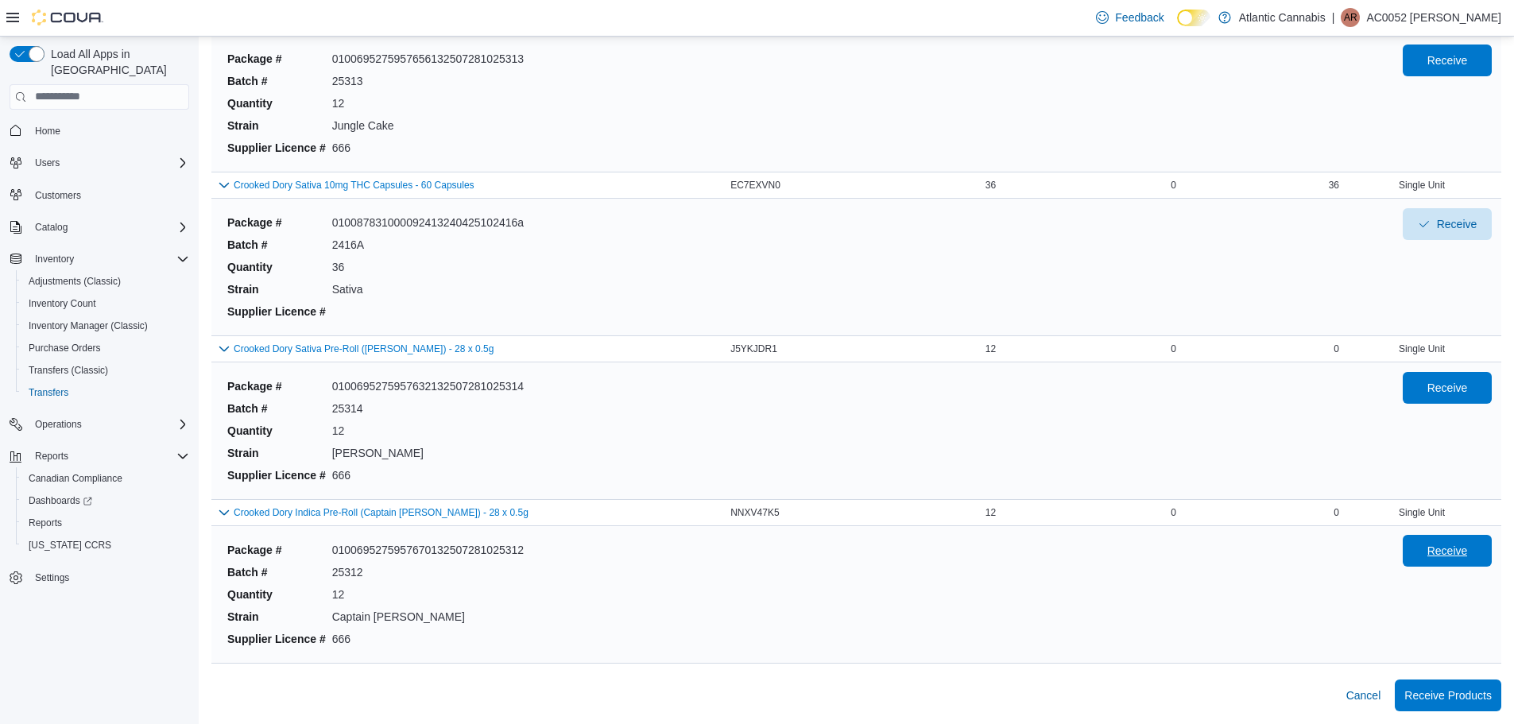
click at [1482, 565] on span "Receive" at bounding box center [1448, 551] width 70 height 32
click at [1492, 390] on button "Receive" at bounding box center [1447, 387] width 89 height 32
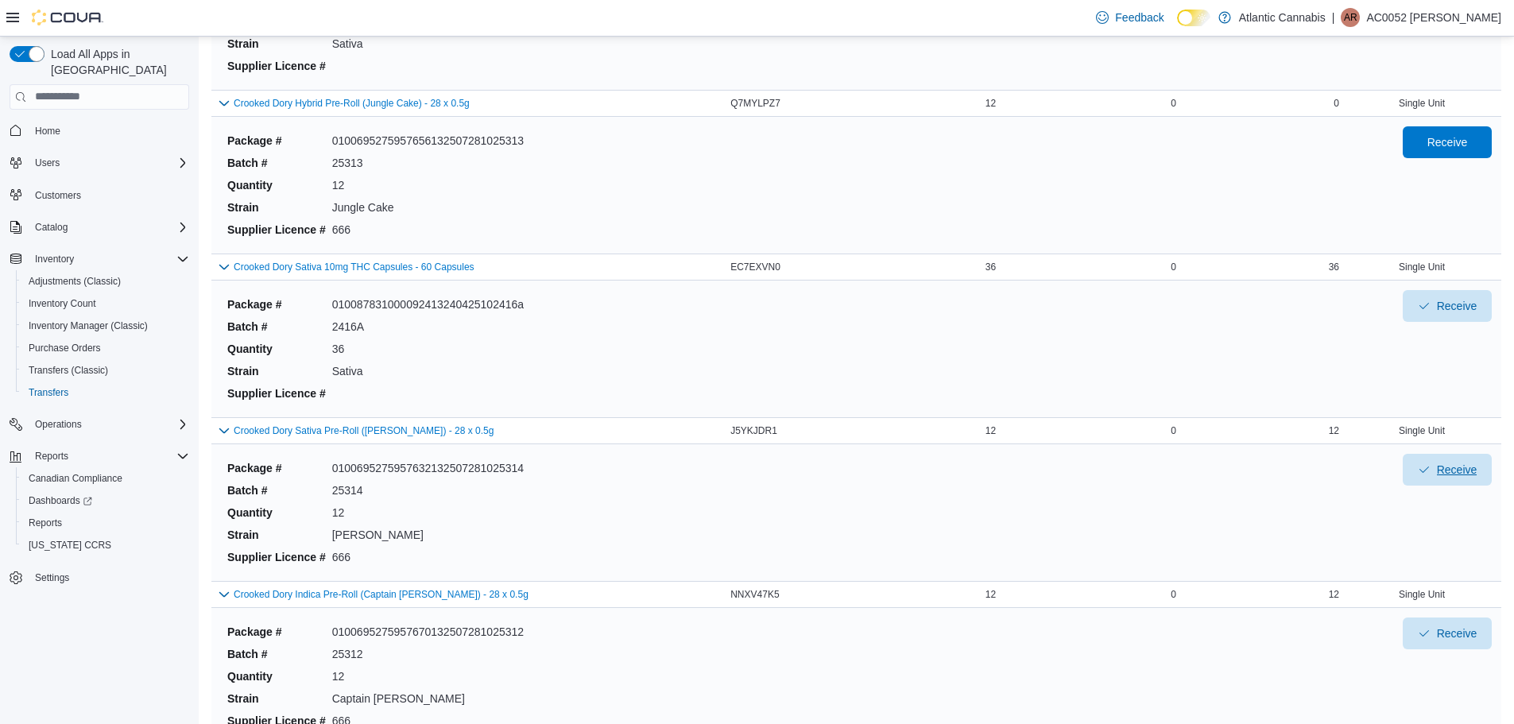
scroll to position [228, 0]
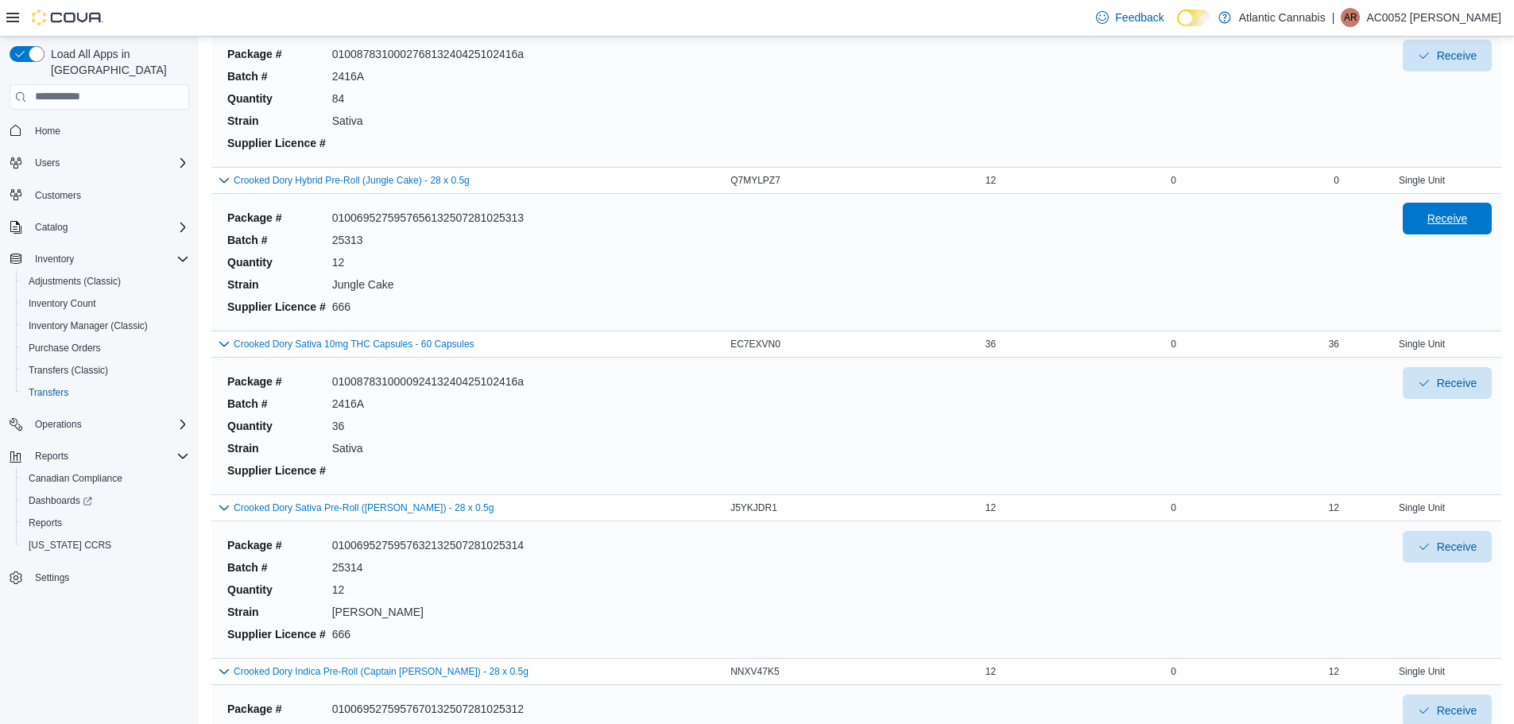
click at [1464, 227] on span "Receive" at bounding box center [1448, 219] width 70 height 32
click at [1194, 266] on div "Package # 0100695275957656132507281025313 Batch # 25313 Quantity 12 Strain Jung…" at bounding box center [802, 263] width 1163 height 118
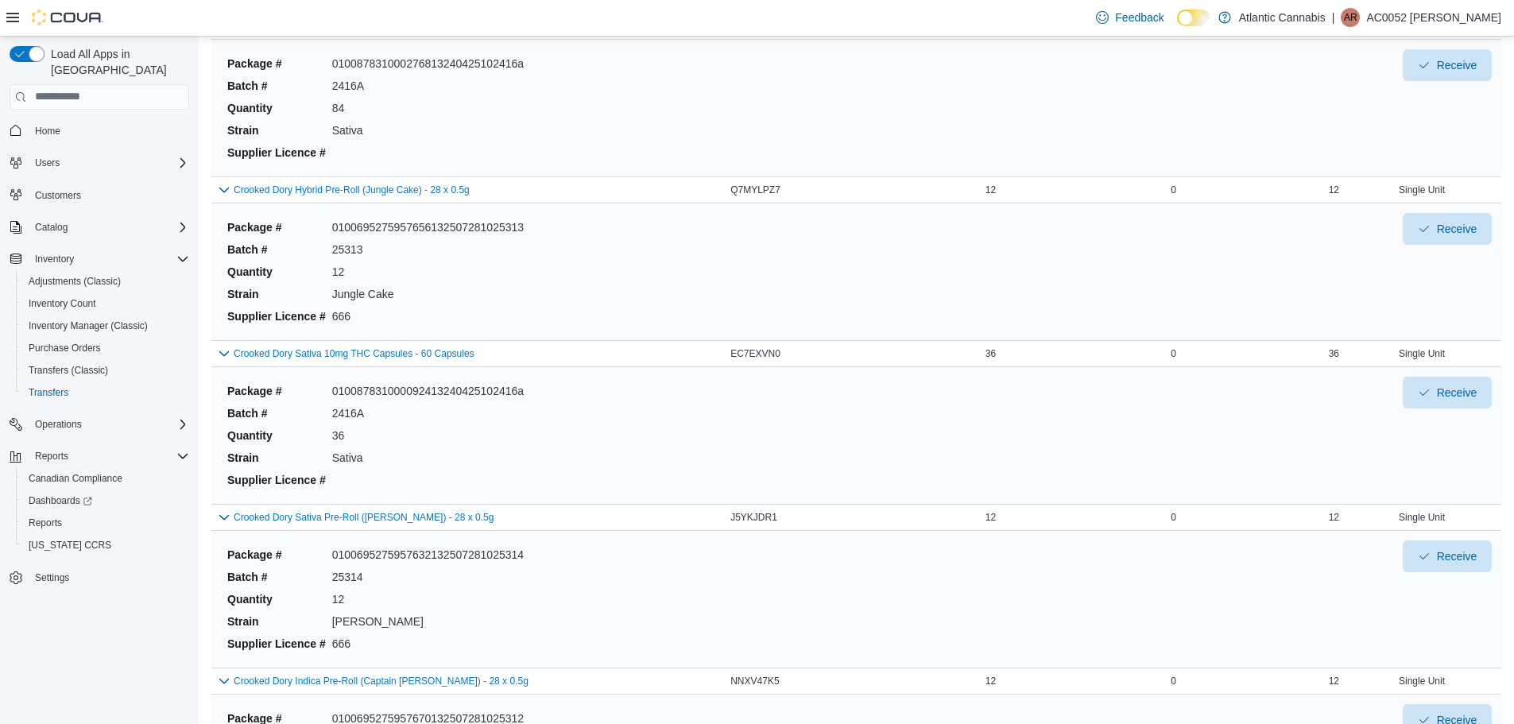
scroll to position [387, 0]
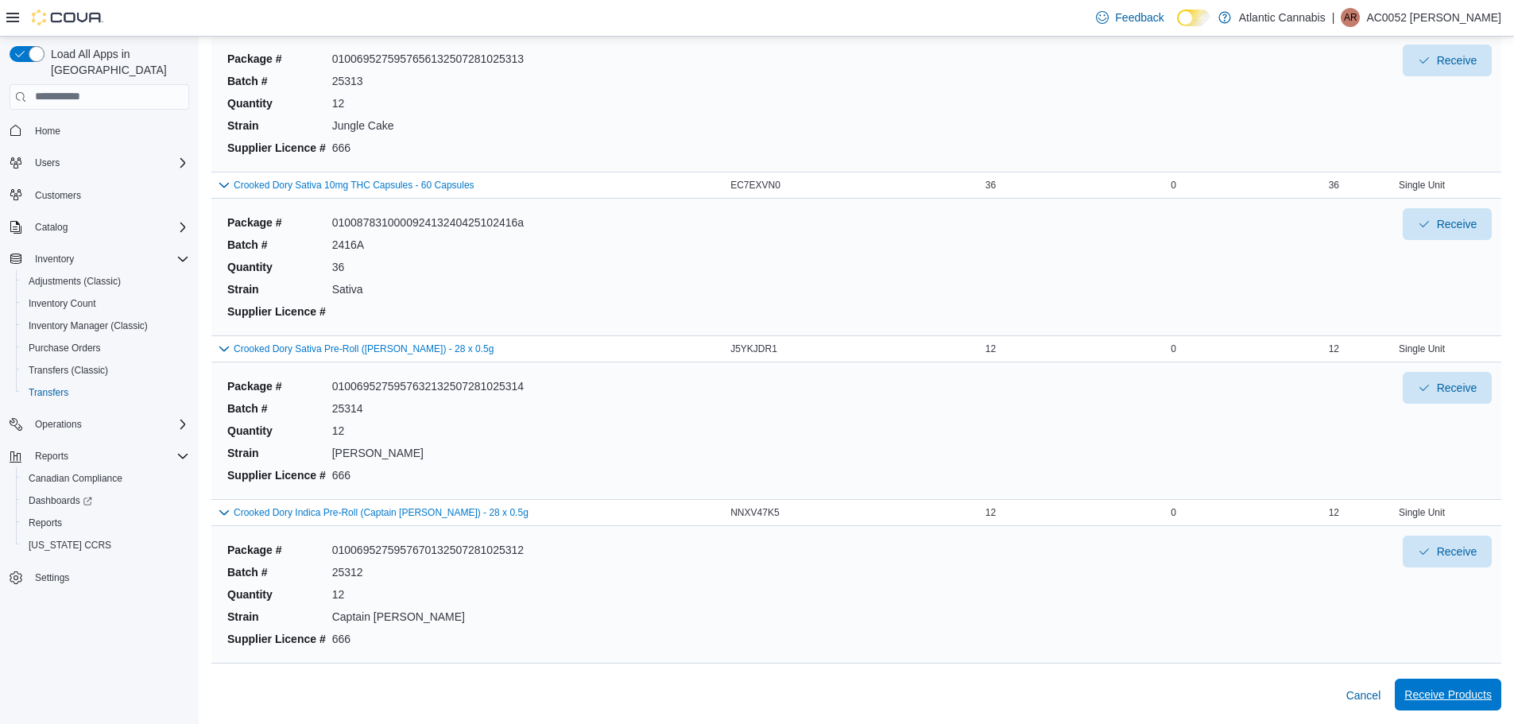
click at [1438, 691] on span "Receive Products" at bounding box center [1448, 695] width 87 height 16
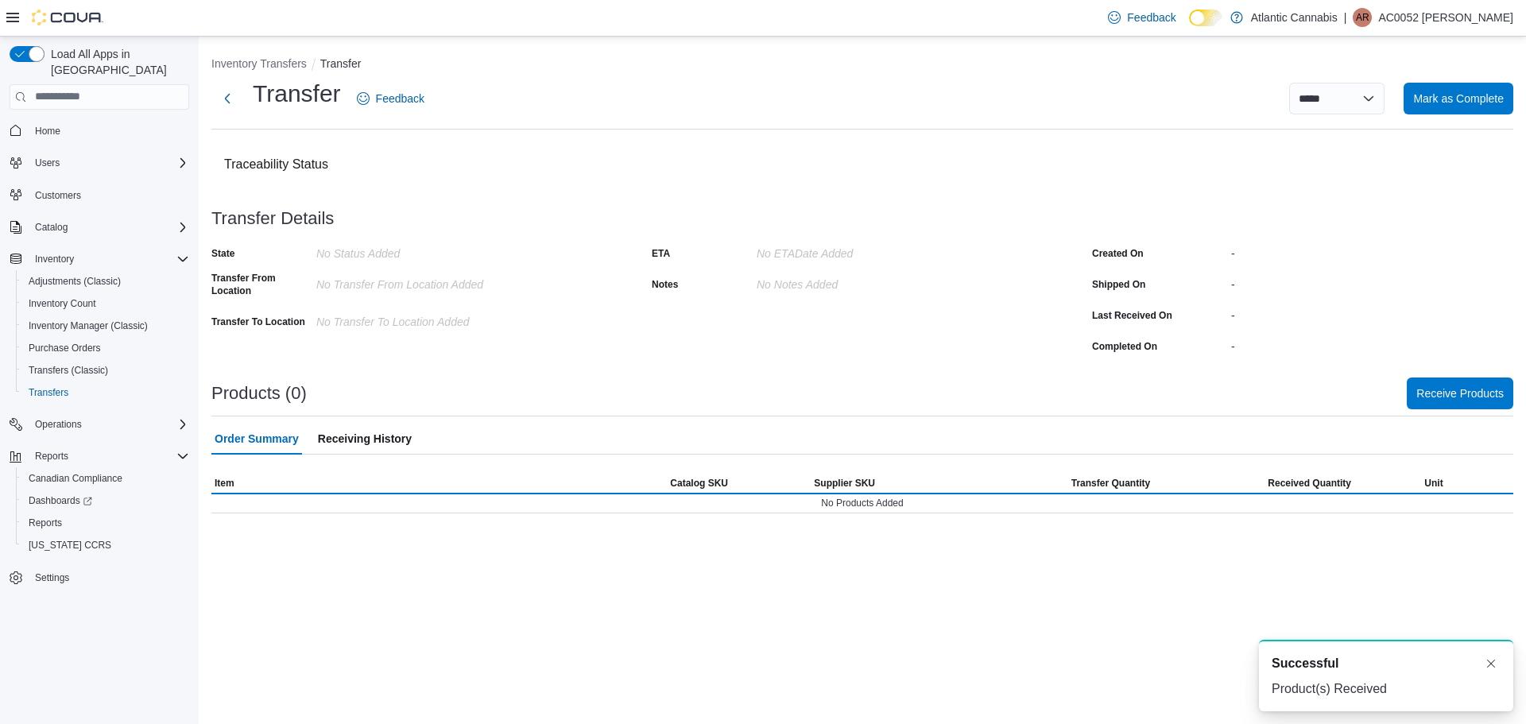
click at [1395, 248] on div "-" at bounding box center [1372, 250] width 282 height 19
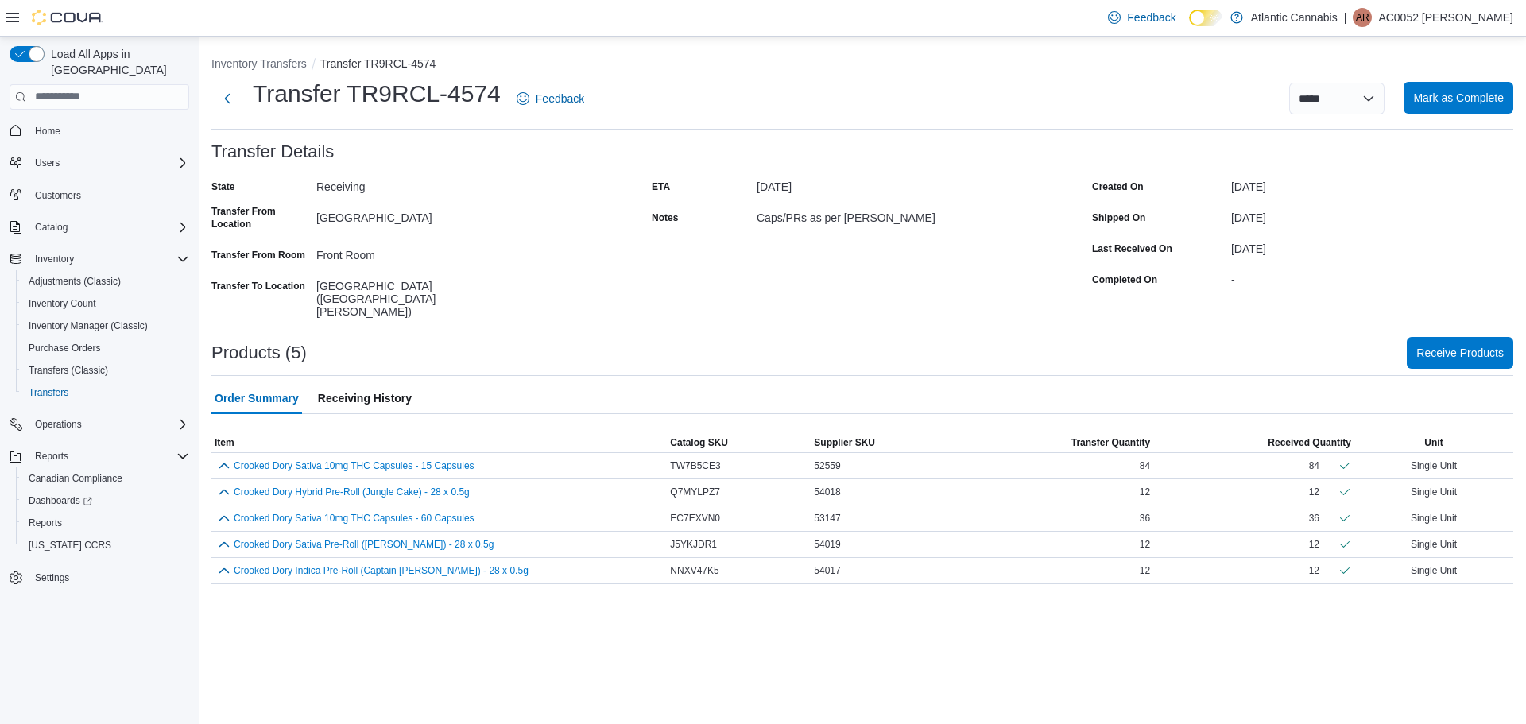
click at [1480, 109] on span "Mark as Complete" at bounding box center [1459, 98] width 91 height 32
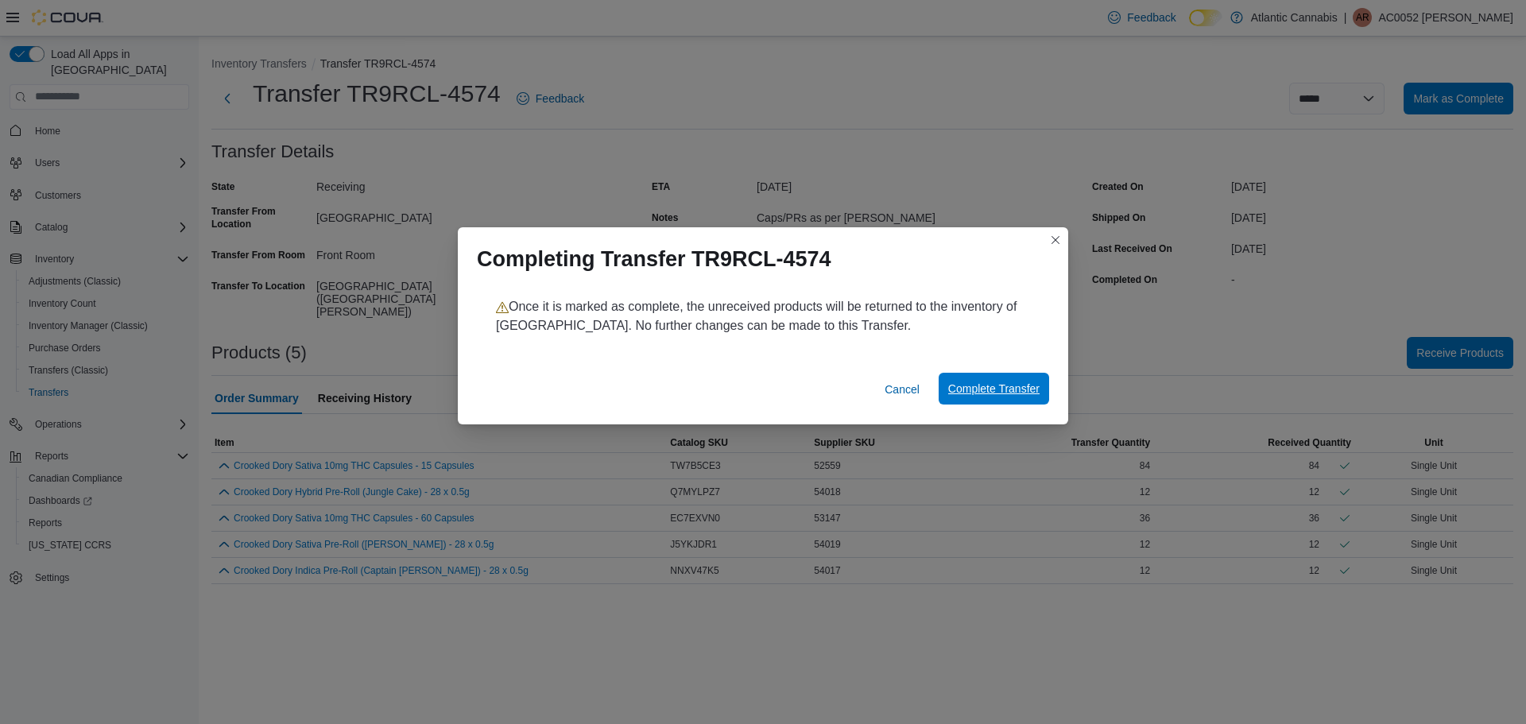
click at [999, 379] on span "Complete Transfer" at bounding box center [993, 389] width 91 height 32
